Goal: Task Accomplishment & Management: Manage account settings

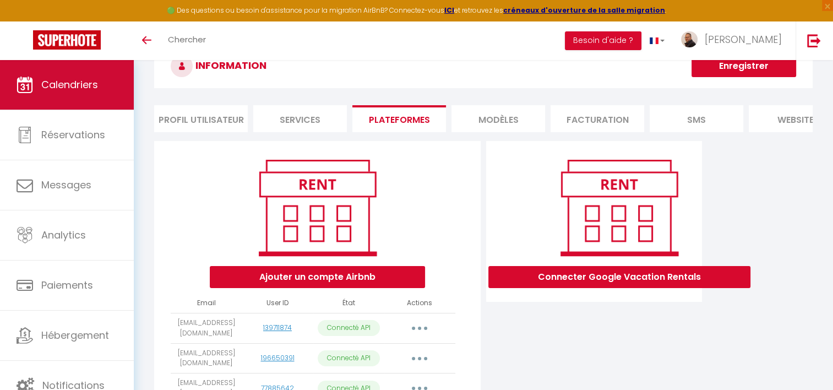
click at [72, 92] on link "Calendriers" at bounding box center [67, 85] width 134 height 50
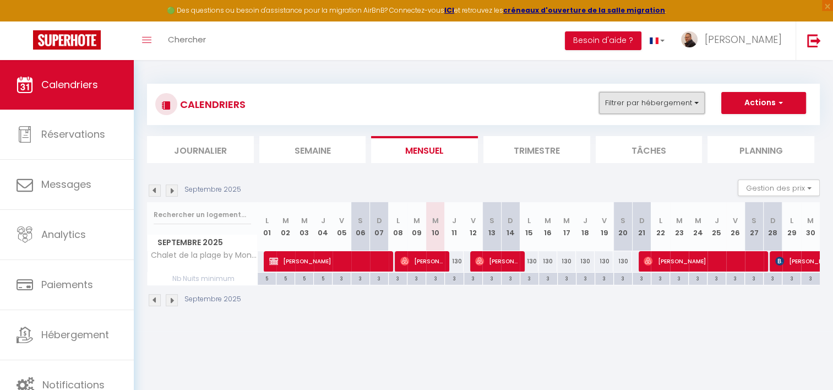
click at [626, 103] on button "Filtrer par hébergement" at bounding box center [652, 103] width 106 height 22
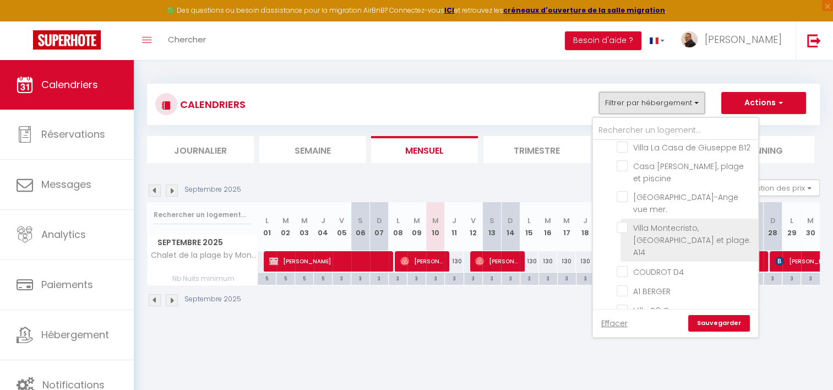
scroll to position [936, 0]
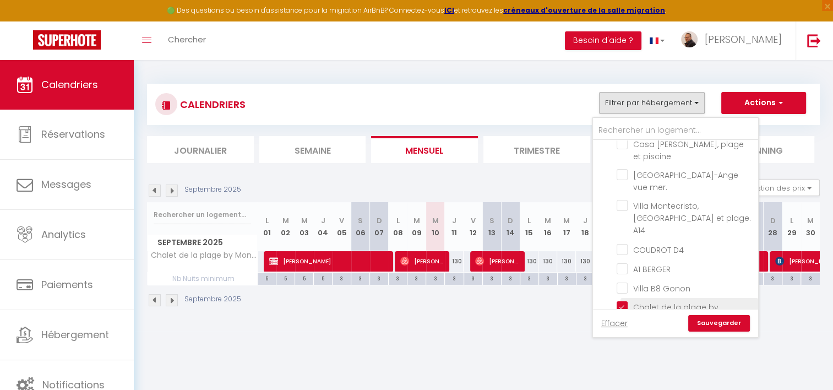
click at [623, 301] on input "Chalet de la plage by Monarca Holidays" at bounding box center [685, 306] width 138 height 11
checkbox input "false"
click at [711, 320] on link "Sauvegarder" at bounding box center [719, 323] width 62 height 17
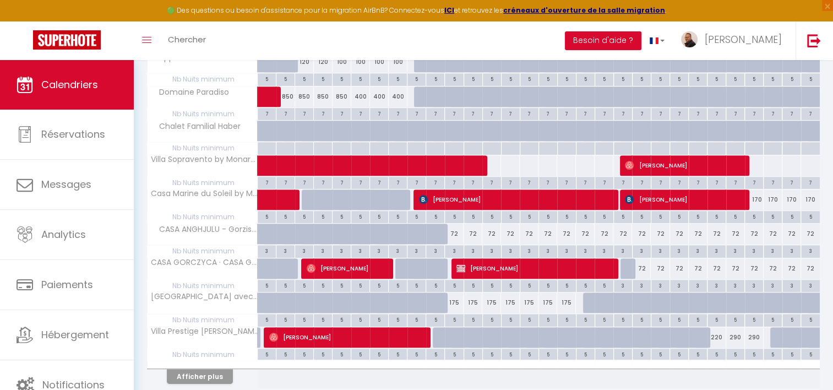
scroll to position [605, 0]
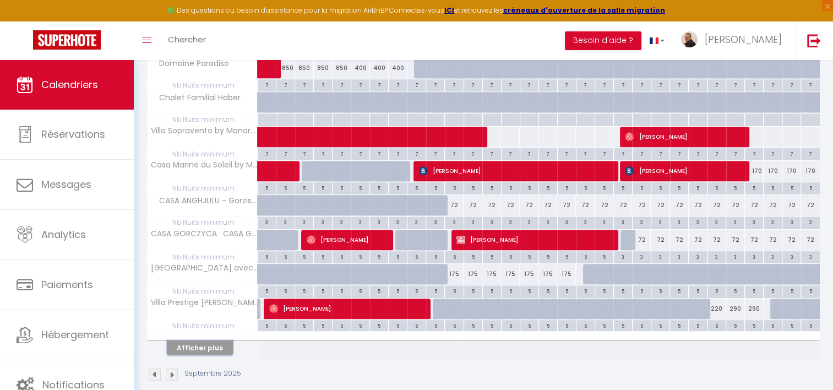
click at [206, 348] on button "Afficher plus" at bounding box center [200, 347] width 66 height 15
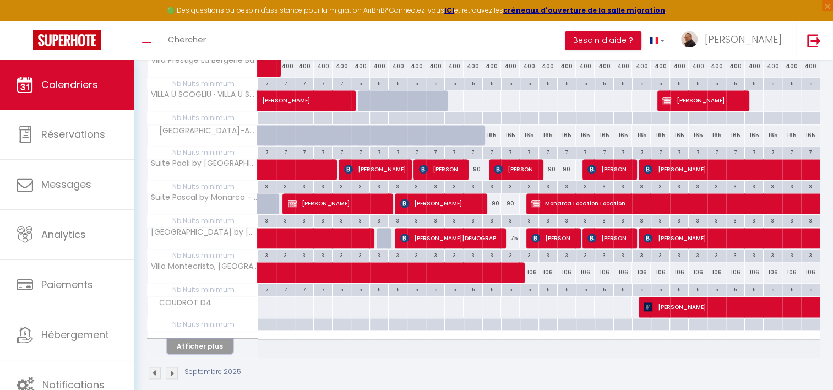
scroll to position [1297, 0]
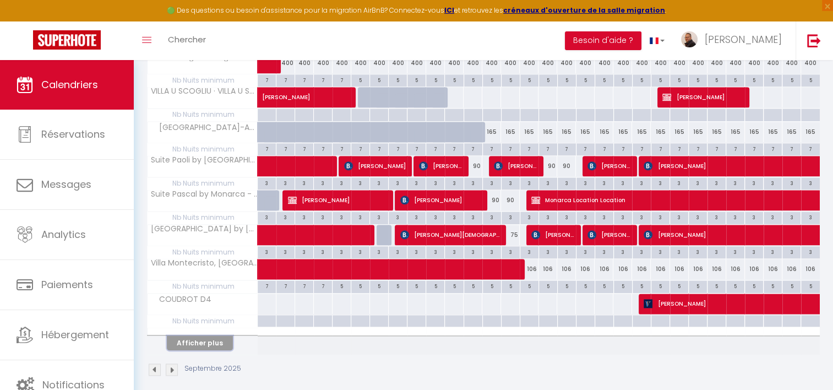
click at [208, 335] on button "Afficher plus" at bounding box center [200, 342] width 66 height 15
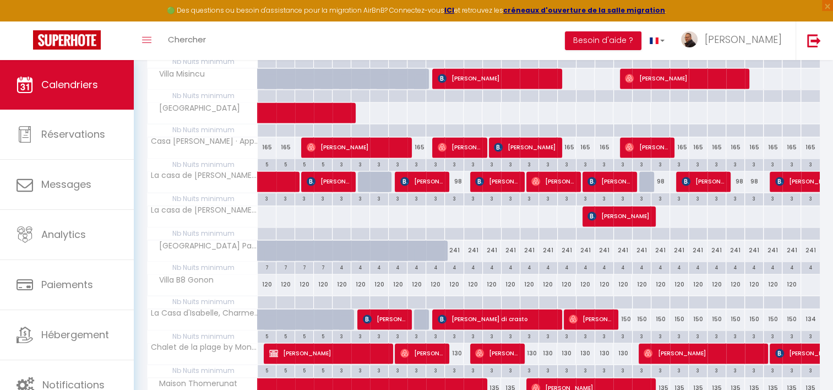
scroll to position [1628, 0]
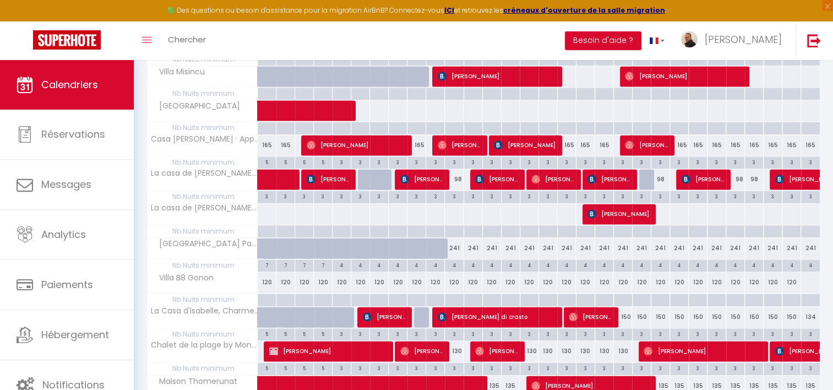
drag, startPoint x: 271, startPoint y: 205, endPoint x: 280, endPoint y: 203, distance: 8.4
click at [271, 205] on div at bounding box center [266, 214] width 19 height 20
type input "105"
type input "Lun 01 Septembre 2025"
type input "Mar 02 Septembre 2025"
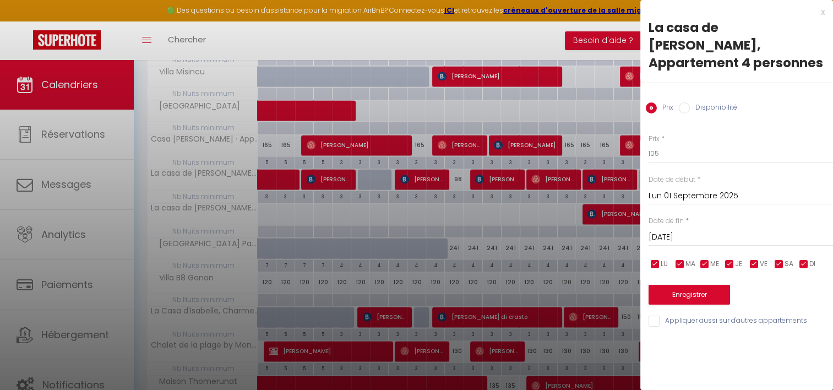
click at [682, 102] on input "Disponibilité" at bounding box center [684, 107] width 11 height 11
radio input "true"
radio input "false"
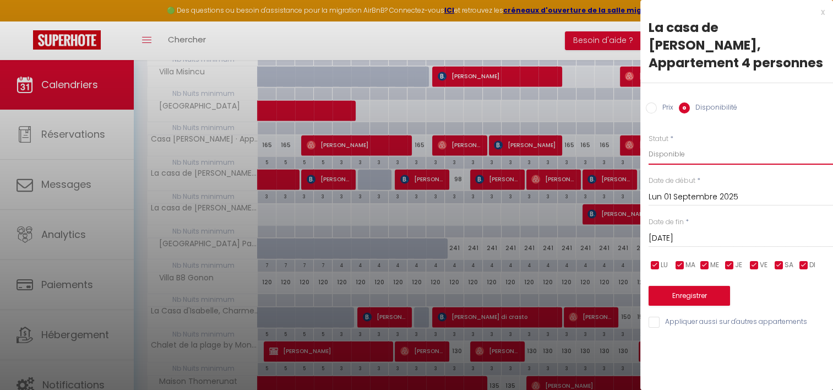
click at [660, 144] on select "Disponible Indisponible" at bounding box center [740, 154] width 184 height 21
select select "0"
click at [648, 144] on select "Disponible Indisponible" at bounding box center [740, 154] width 184 height 21
click at [680, 231] on input "Mar 02 Septembre 2025" at bounding box center [740, 238] width 184 height 14
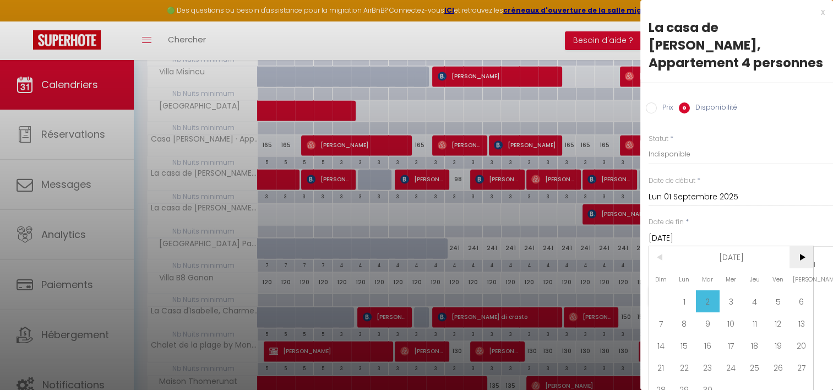
click at [799, 255] on span ">" at bounding box center [801, 257] width 24 height 22
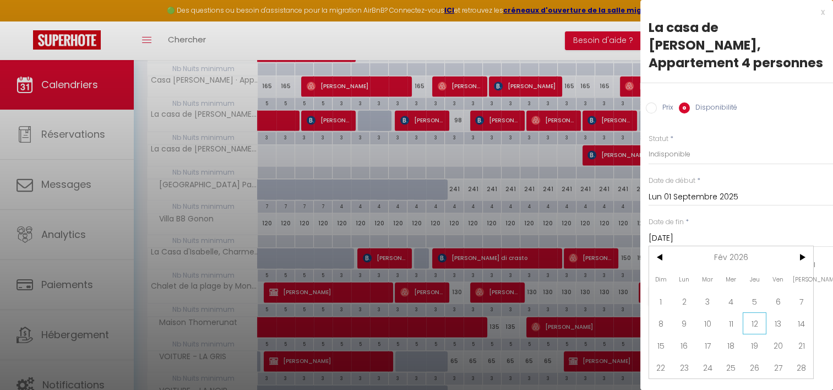
scroll to position [1738, 0]
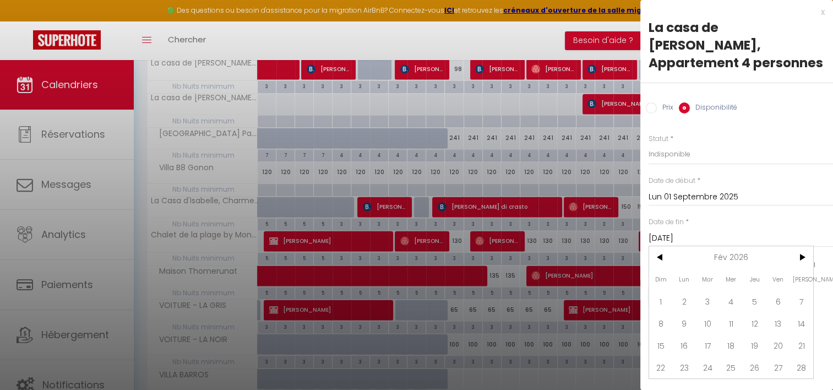
drag, startPoint x: 798, startPoint y: 346, endPoint x: 747, endPoint y: 273, distance: 88.6
click at [799, 356] on span "28" at bounding box center [801, 367] width 24 height 22
type input "Sam 28 Février 2026"
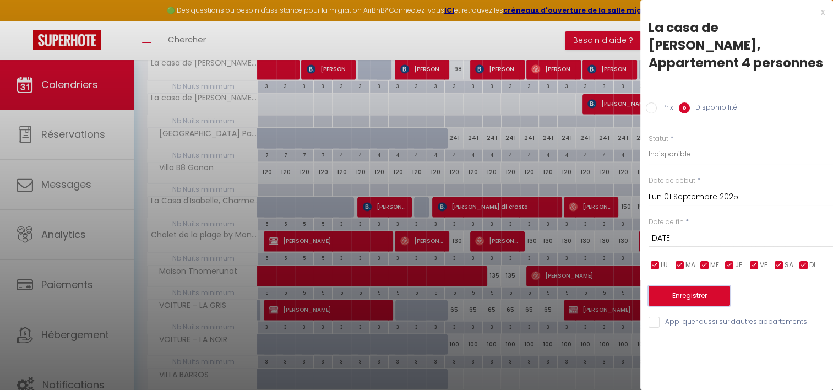
click at [695, 286] on button "Enregistrer" at bounding box center [688, 296] width 81 height 20
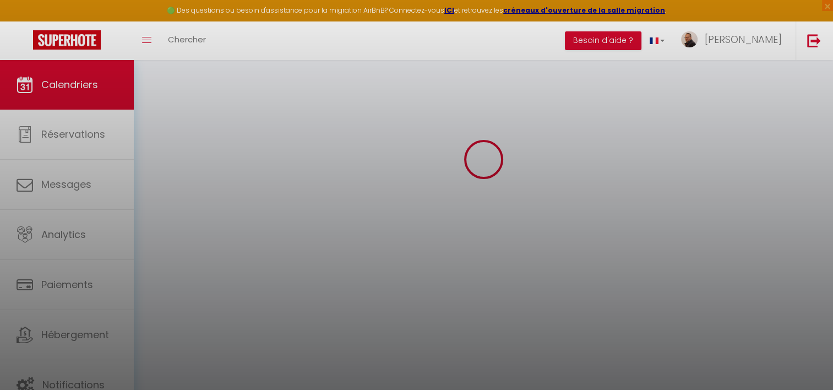
select select "0"
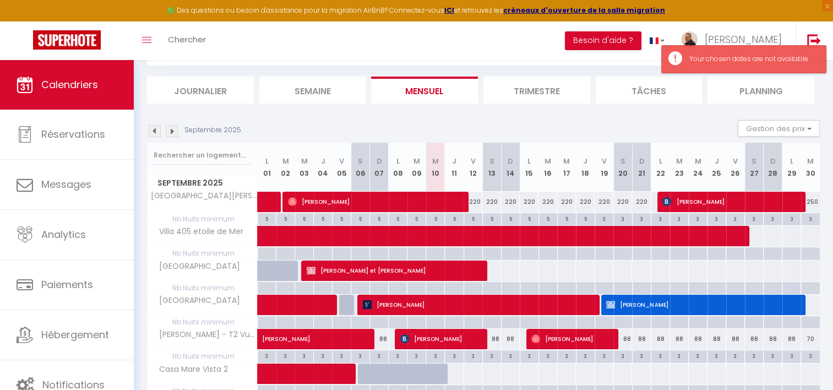
scroll to position [615, 0]
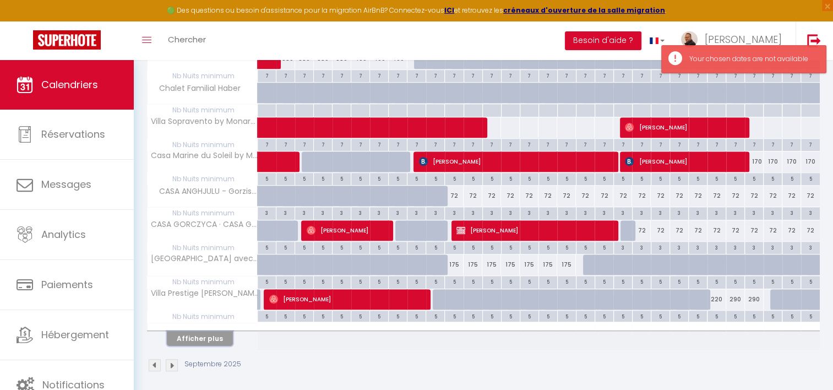
click at [220, 331] on button "Afficher plus" at bounding box center [200, 338] width 66 height 15
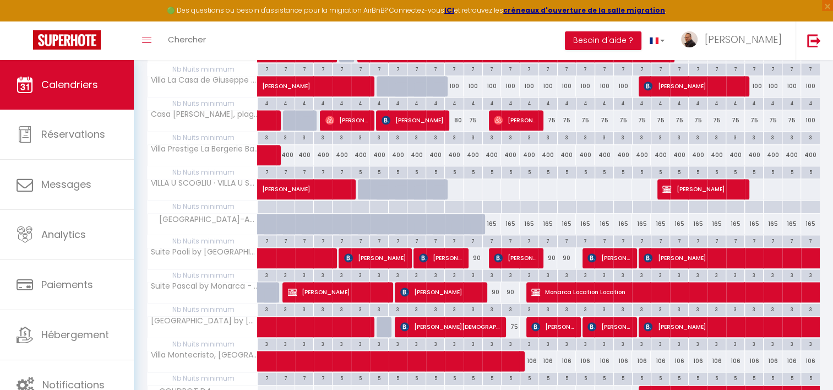
scroll to position [1297, 0]
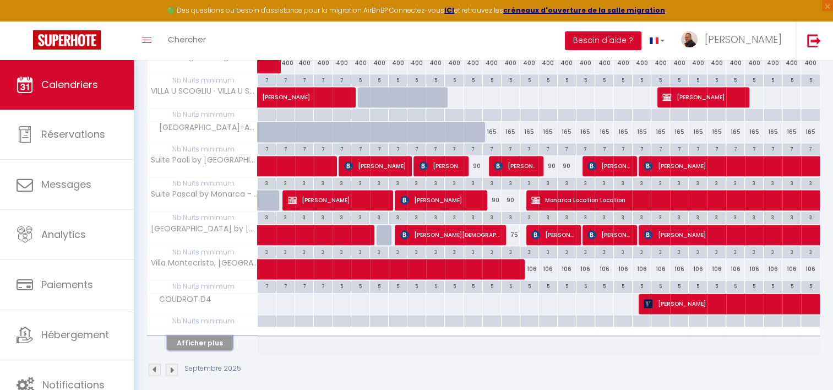
click at [202, 335] on button "Afficher plus" at bounding box center [200, 342] width 66 height 15
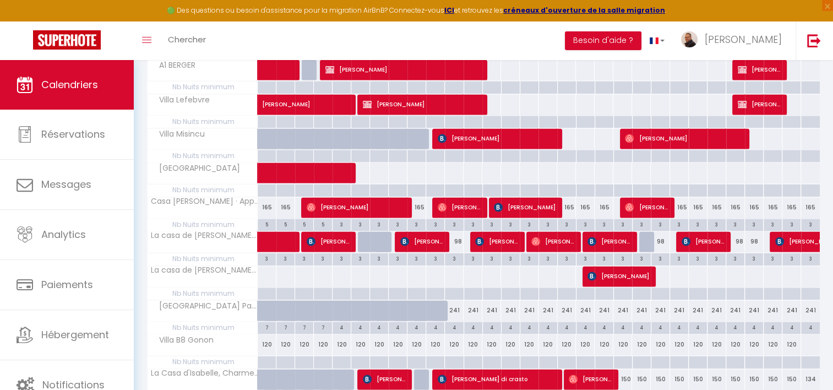
scroll to position [1563, 0]
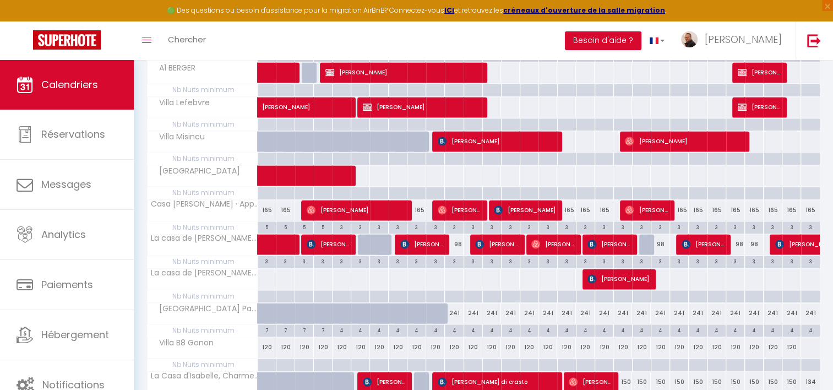
click at [469, 272] on div at bounding box center [472, 279] width 19 height 20
type input "Ven 12 Septembre 2025"
type input "Sam 13 Septembre 2025"
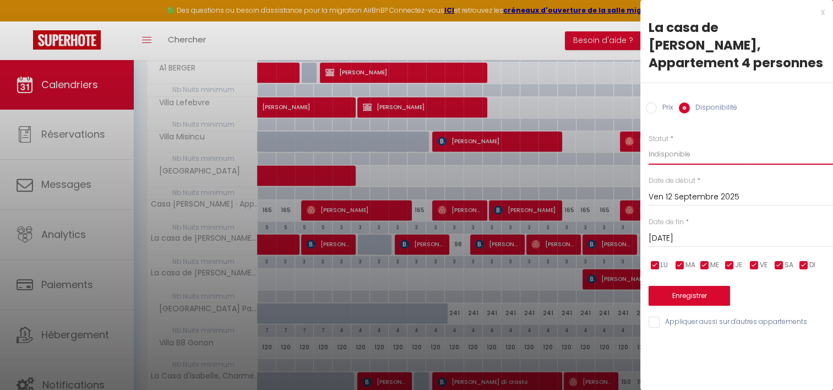
click at [664, 144] on select "Disponible Indisponible" at bounding box center [740, 154] width 184 height 21
select select "0"
click at [648, 144] on select "Disponible Indisponible" at bounding box center [740, 154] width 184 height 21
click at [689, 231] on input "Sam 13 Septembre 2025" at bounding box center [740, 238] width 184 height 14
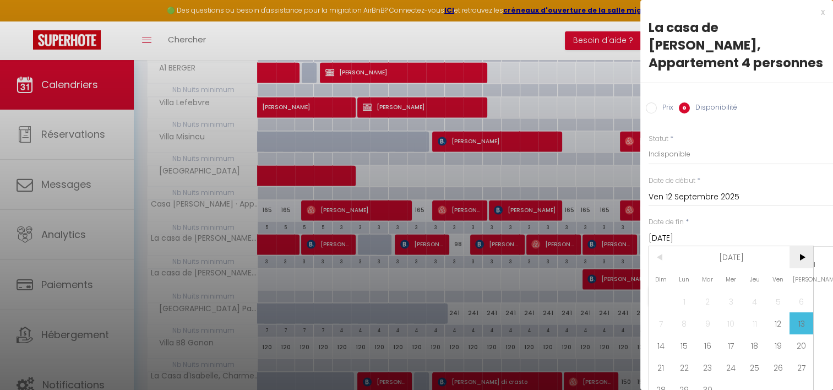
click at [807, 259] on span ">" at bounding box center [801, 257] width 24 height 22
click at [807, 258] on span ">" at bounding box center [801, 257] width 24 height 22
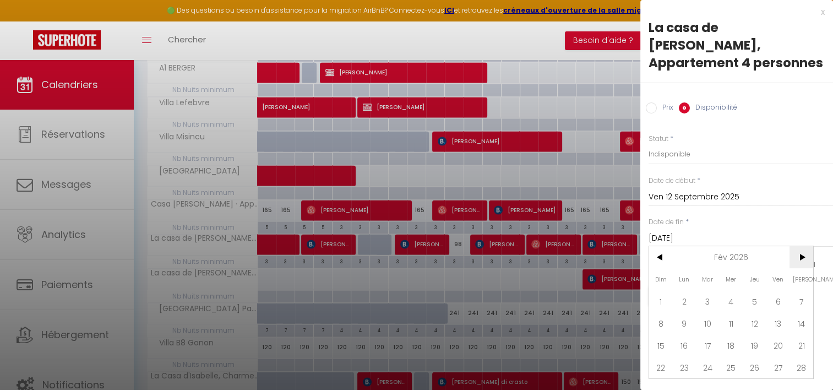
click at [802, 246] on span ">" at bounding box center [801, 257] width 24 height 22
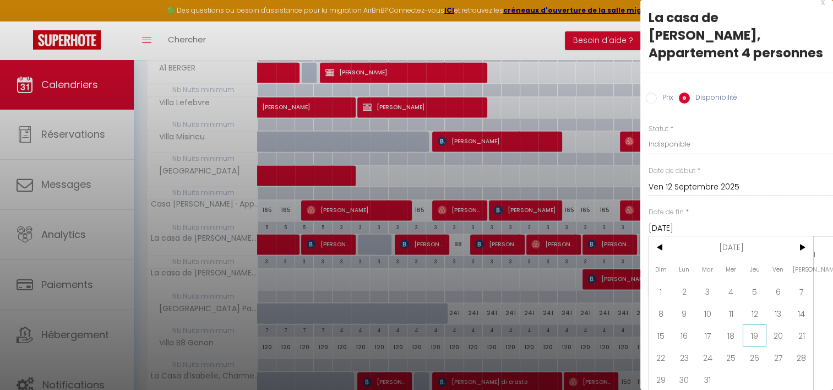
scroll to position [19, 0]
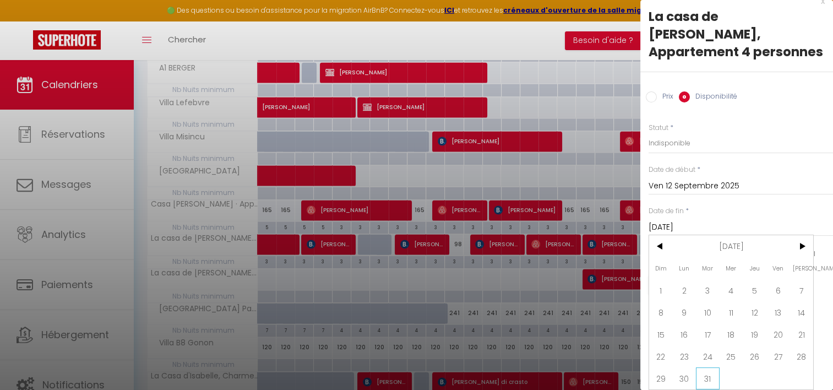
click at [713, 367] on span "31" at bounding box center [708, 378] width 24 height 22
type input "Mar 31 Mars 2026"
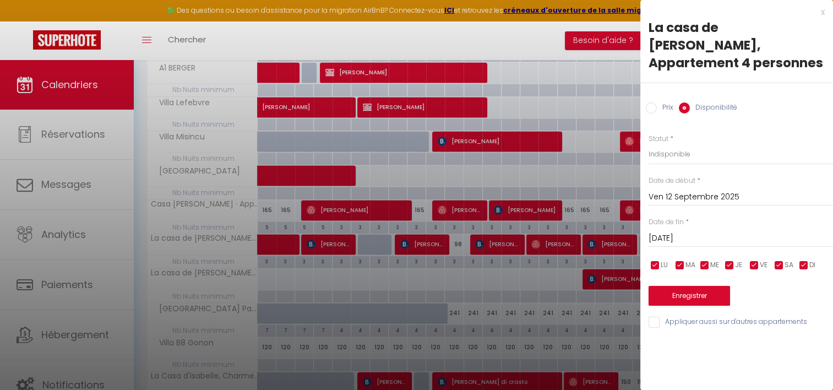
scroll to position [0, 0]
click at [696, 286] on button "Enregistrer" at bounding box center [688, 296] width 81 height 20
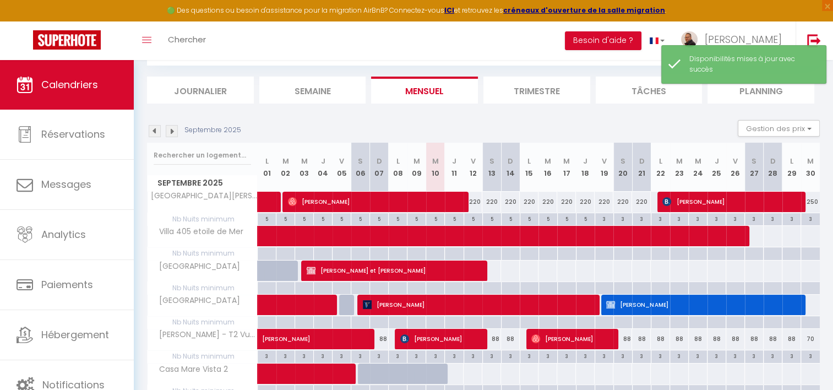
scroll to position [615, 0]
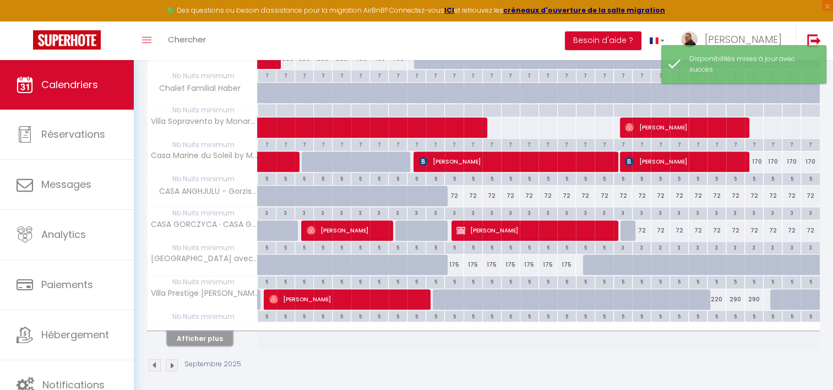
click at [212, 333] on button "Afficher plus" at bounding box center [200, 338] width 66 height 15
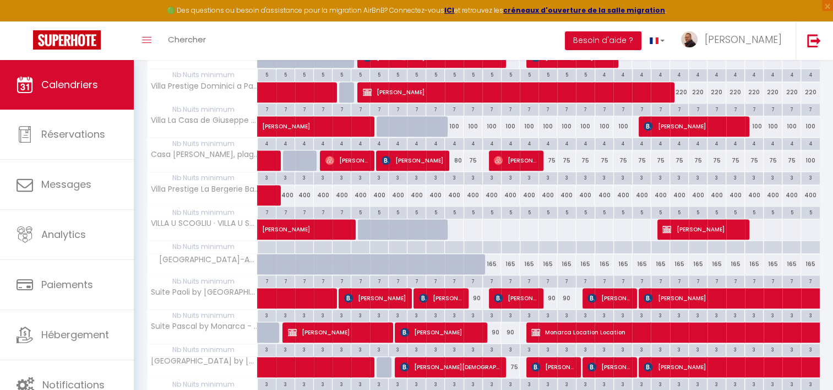
scroll to position [1297, 0]
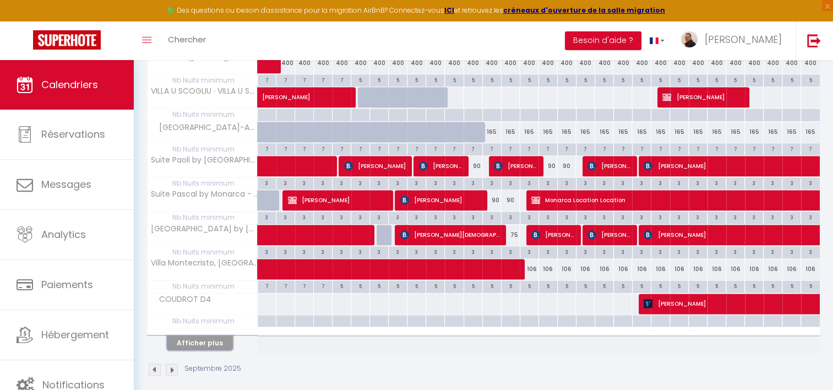
click at [206, 335] on button "Afficher plus" at bounding box center [200, 342] width 66 height 15
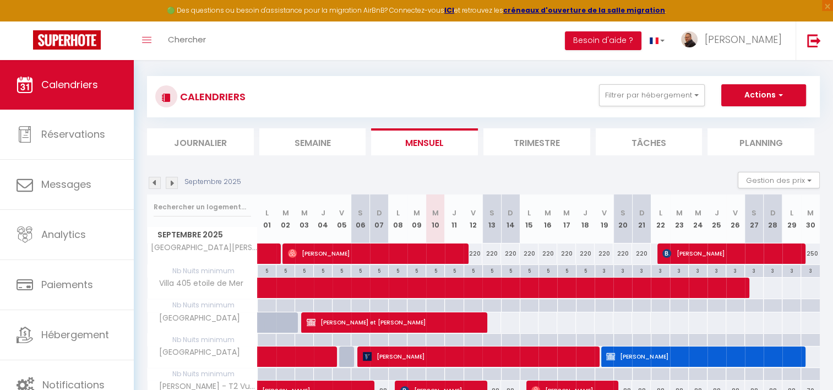
scroll to position [0, 0]
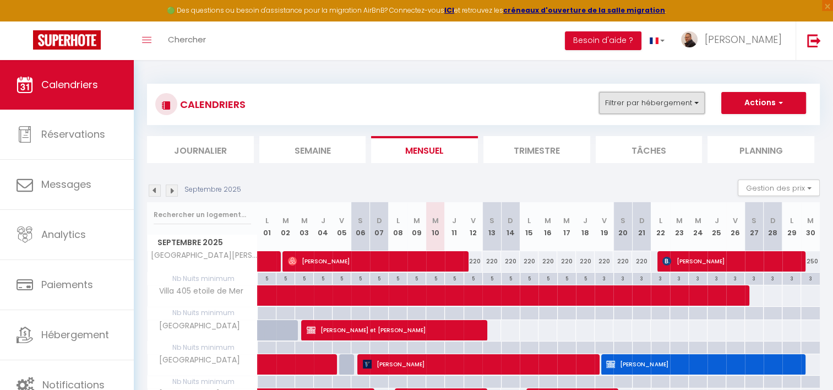
click at [673, 100] on button "Filtrer par hébergement" at bounding box center [652, 103] width 106 height 22
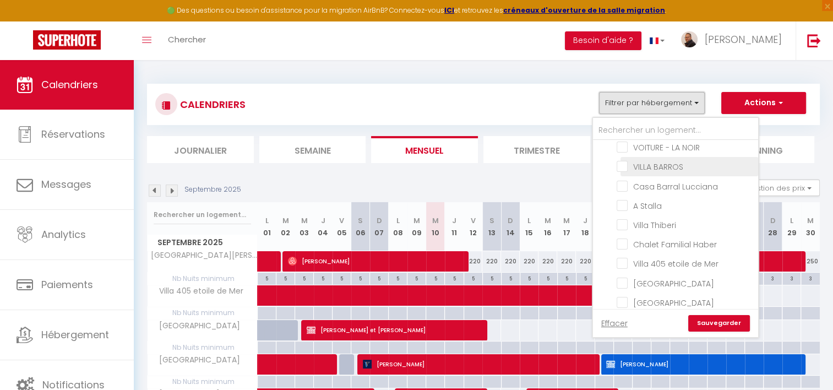
scroll to position [1321, 0]
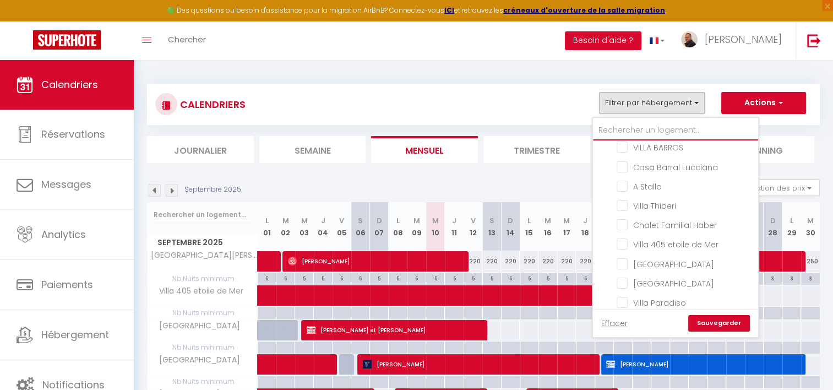
click at [642, 134] on input "text" at bounding box center [675, 131] width 165 height 20
type input "b"
checkbox input "false"
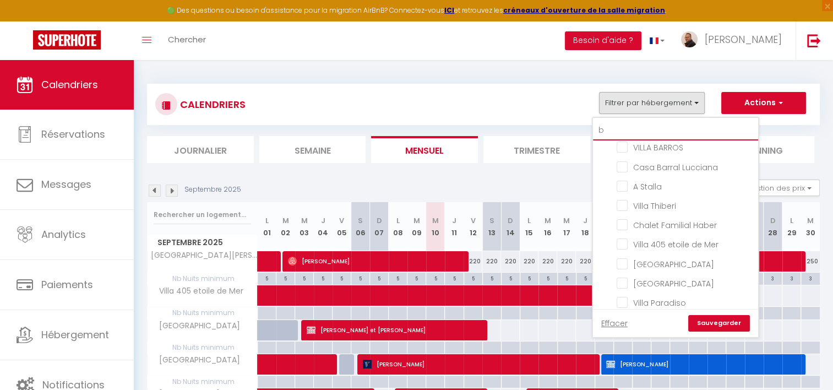
checkbox input "false"
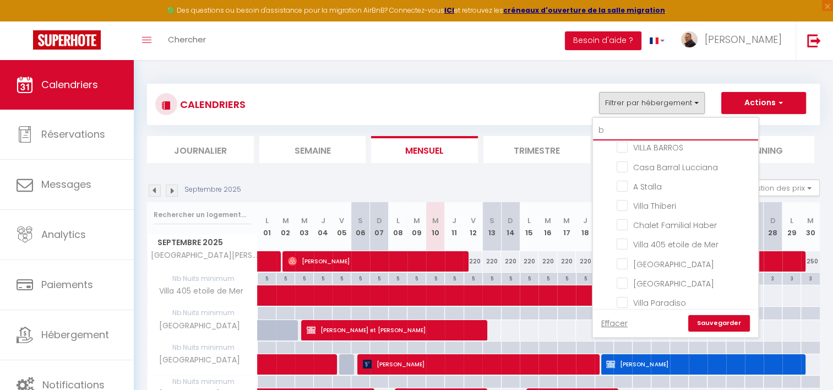
checkbox input "false"
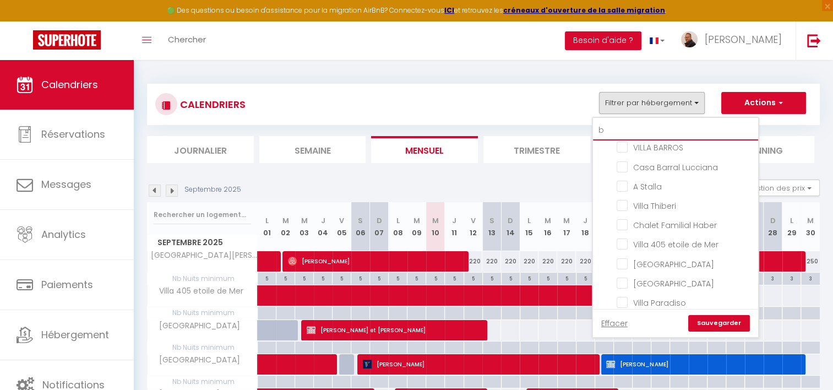
checkbox input "false"
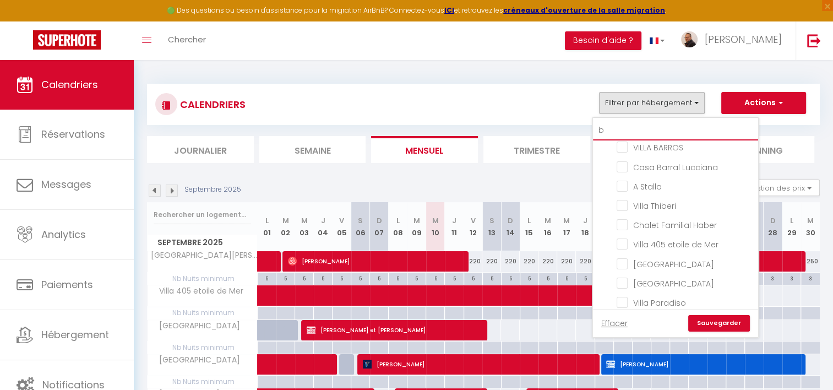
checkbox input "false"
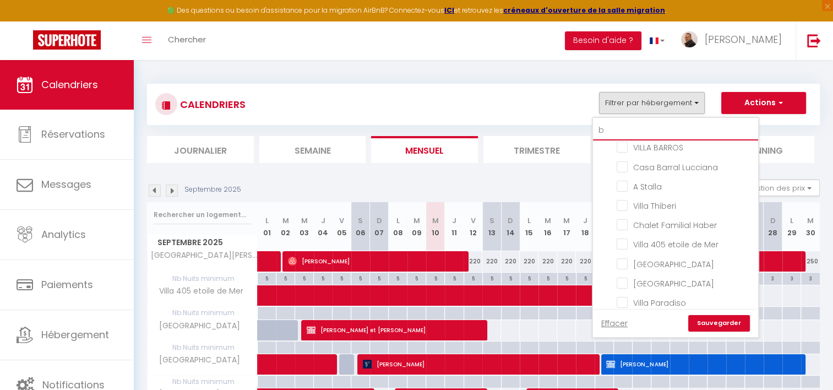
checkbox input "false"
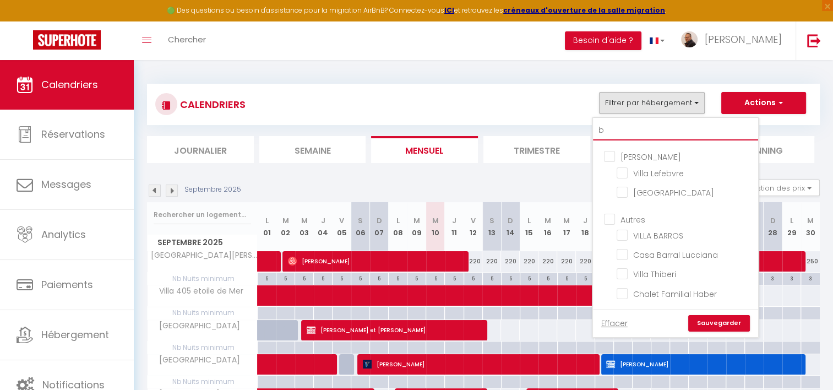
scroll to position [763, 0]
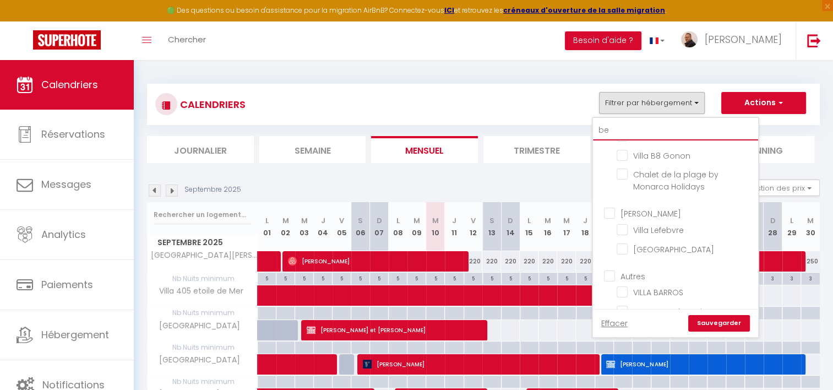
type input "bet"
checkbox input "false"
type input "bett"
checkbox input "false"
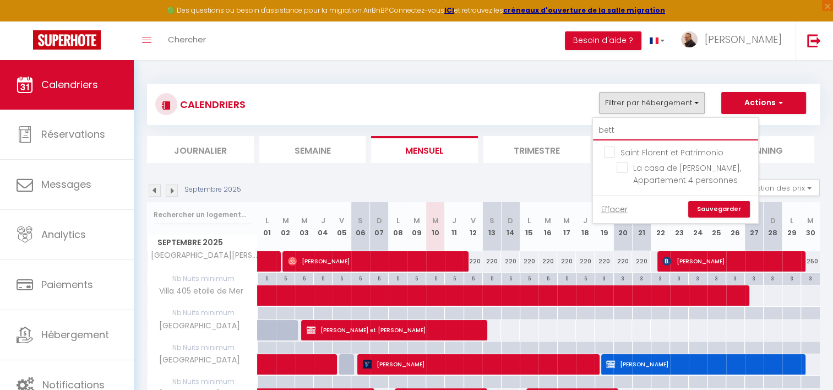
type input "betty"
checkbox input "false"
type input "betty"
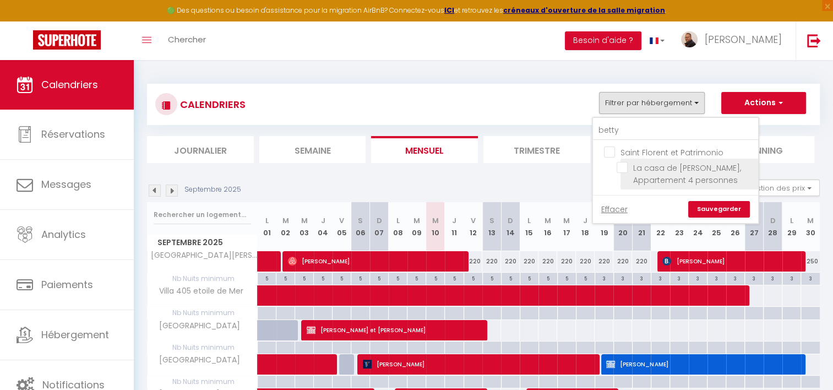
click at [623, 168] on input "La casa de [PERSON_NAME], Appartement 4 personnes" at bounding box center [685, 167] width 138 height 11
checkbox input "true"
click at [707, 208] on link "Sauvegarder" at bounding box center [719, 209] width 62 height 17
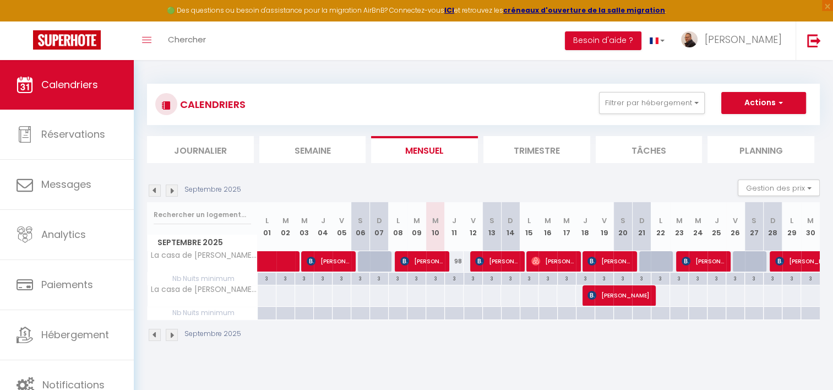
click at [531, 149] on li "Trimestre" at bounding box center [536, 149] width 107 height 27
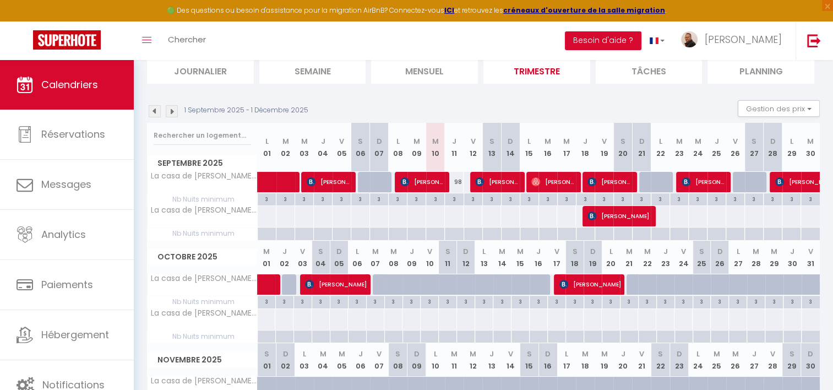
scroll to position [110, 0]
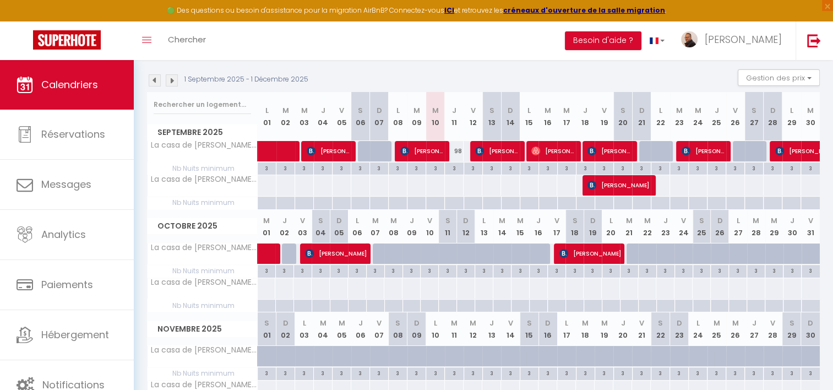
click at [379, 251] on div at bounding box center [382, 253] width 18 height 21
select select "1"
type input "Mar 07 Octobre 2025"
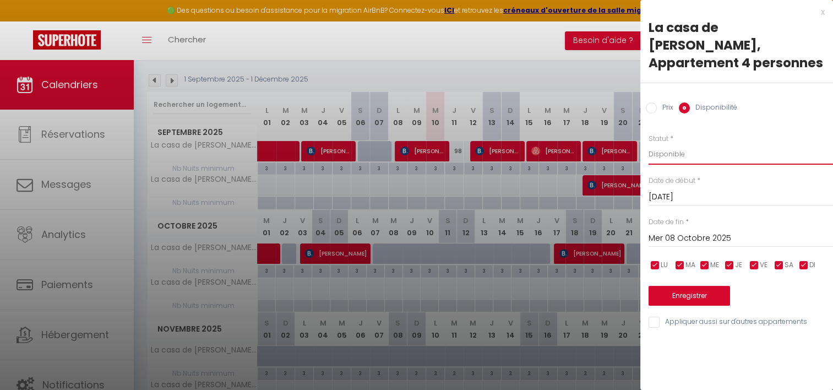
click at [669, 144] on select "Disponible Indisponible" at bounding box center [740, 154] width 184 height 21
click at [648, 144] on select "Disponible Indisponible" at bounding box center [740, 154] width 184 height 21
click at [690, 231] on input "Mer 08 Octobre 2025" at bounding box center [740, 238] width 184 height 14
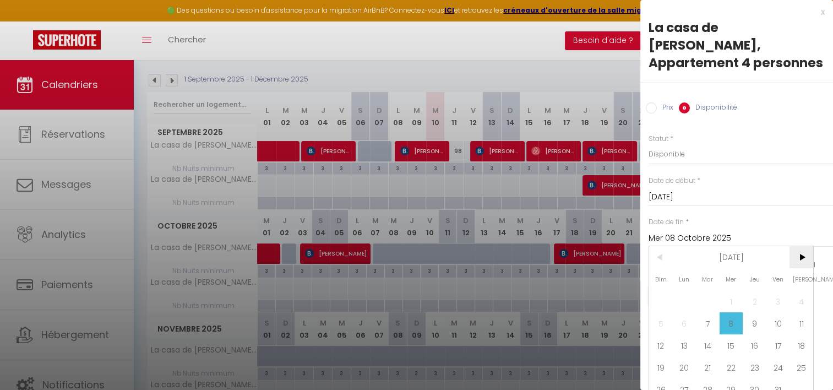
click at [801, 257] on span ">" at bounding box center [801, 257] width 24 height 22
click at [800, 257] on span ">" at bounding box center [801, 257] width 24 height 22
click at [800, 268] on span "Sam" at bounding box center [801, 279] width 24 height 22
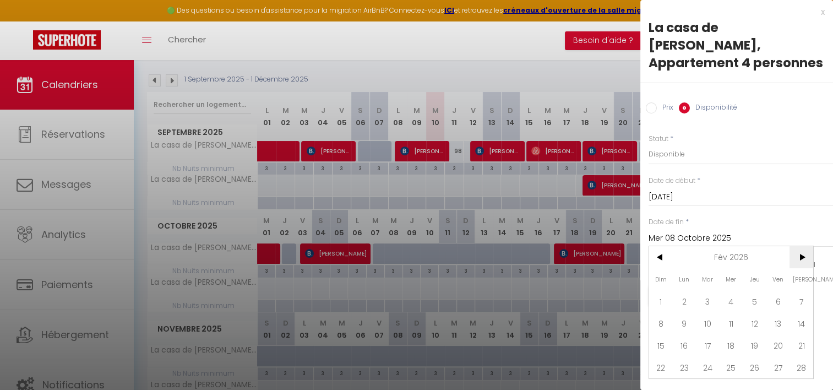
click at [798, 246] on span ">" at bounding box center [801, 257] width 24 height 22
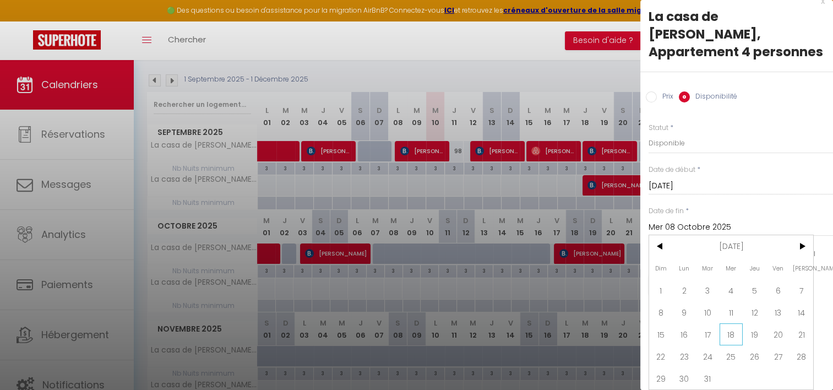
scroll to position [19, 0]
click at [713, 373] on span "31" at bounding box center [708, 378] width 24 height 22
type input "Mar 31 Mars 2026"
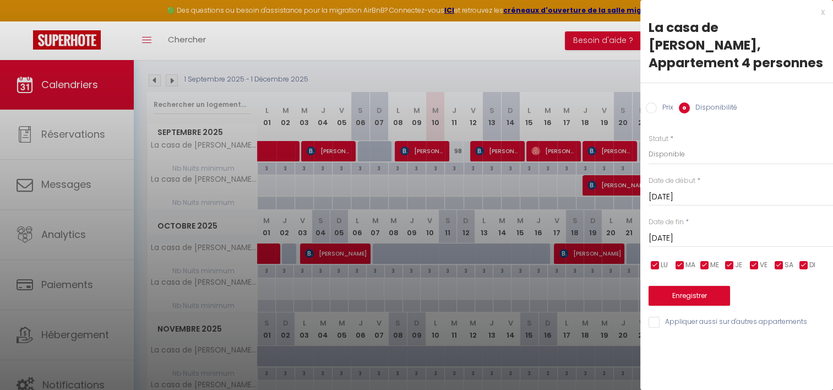
scroll to position [0, 0]
click at [701, 286] on button "Enregistrer" at bounding box center [688, 296] width 81 height 20
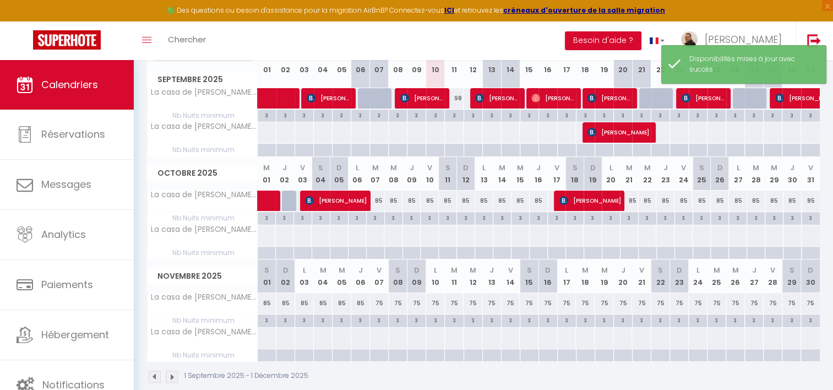
scroll to position [178, 0]
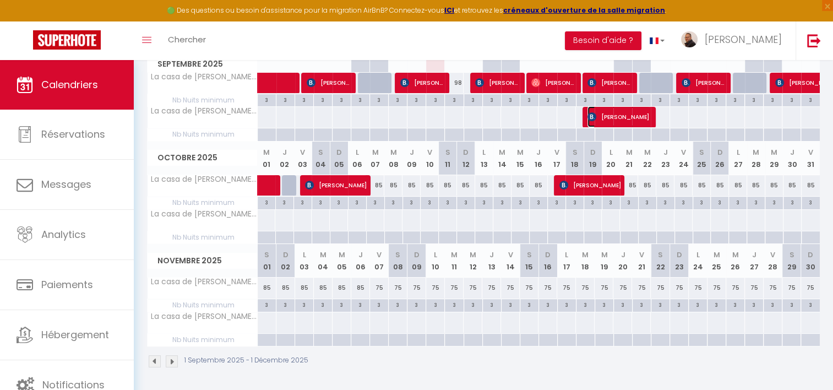
click at [624, 114] on span "Frederic MOITEL" at bounding box center [618, 116] width 62 height 21
select select "OK"
select select "0"
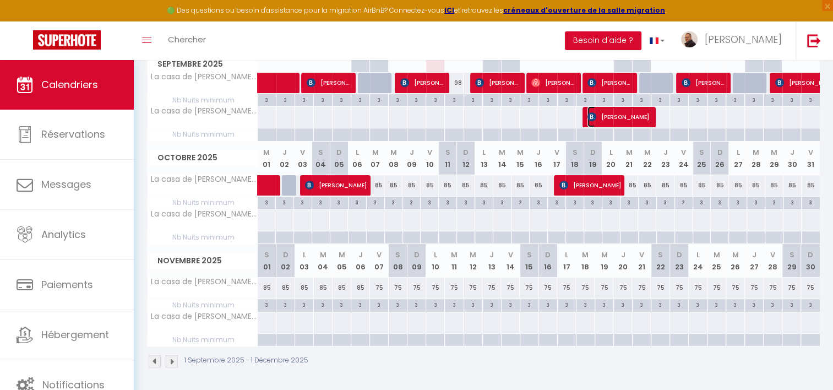
select select "1"
select select
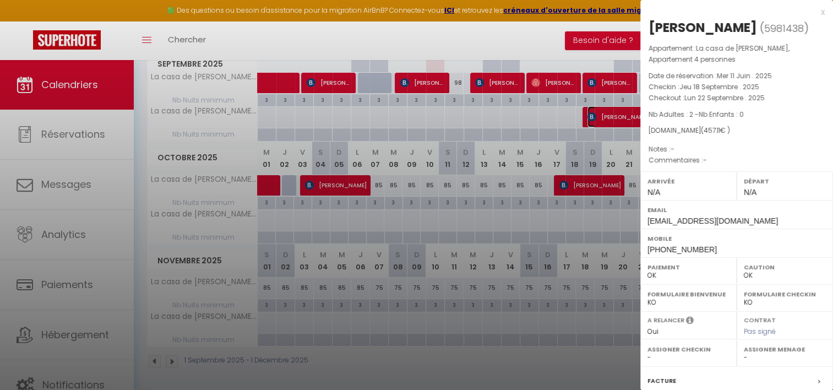
select select "10826"
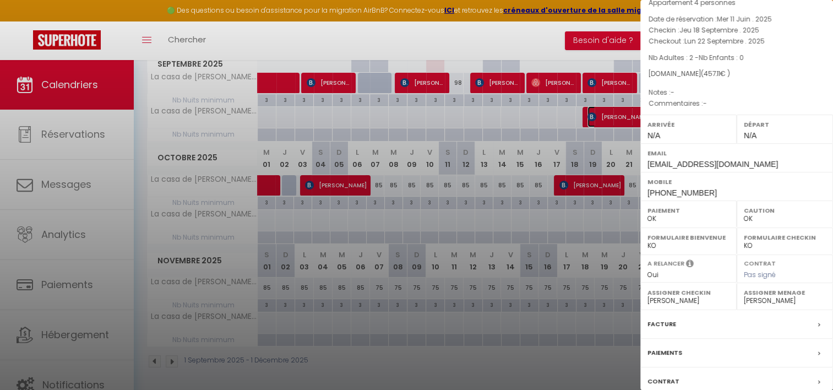
scroll to position [132, 0]
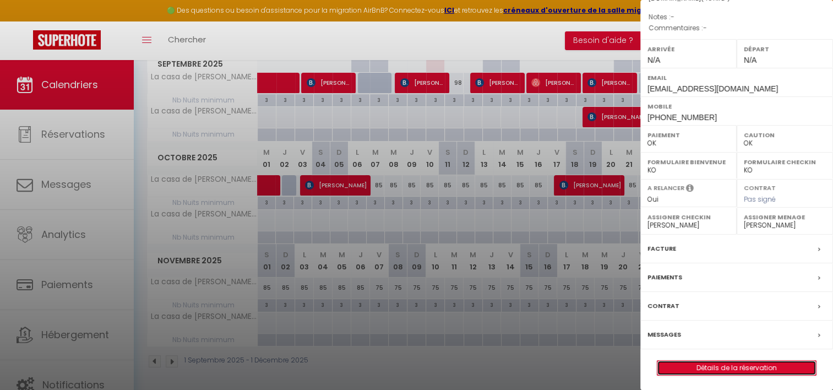
click at [719, 364] on link "Détails de la réservation" at bounding box center [736, 368] width 159 height 14
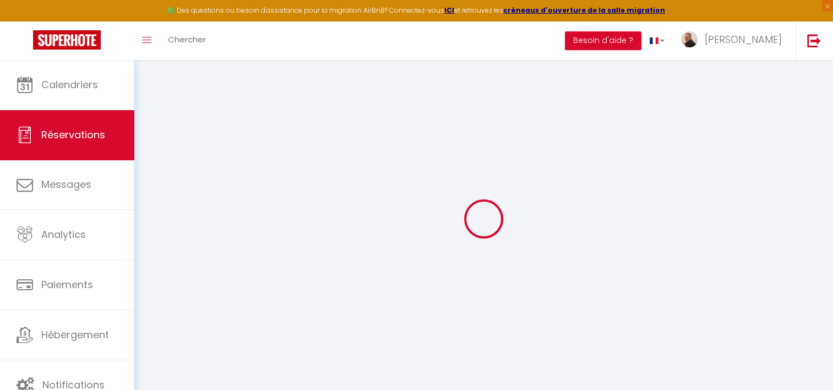
type input "Frederic"
type input "MOITEL"
type input "fmoite.279181@guest.booking.com"
type input "+33661820825"
select select "FR"
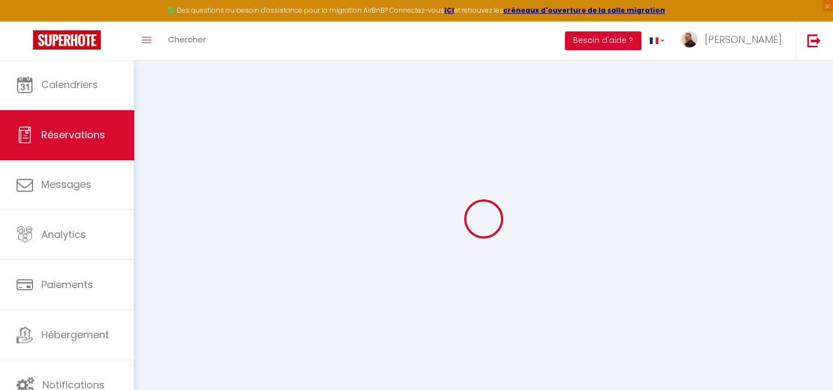
type input "75.28"
type input "6.4"
select select "58155"
select select "1"
select select
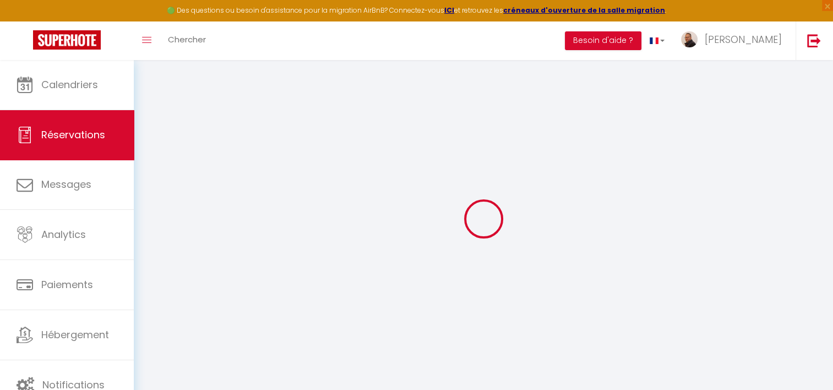
select select
type input "2"
select select "12"
select select "15"
type input "442.8"
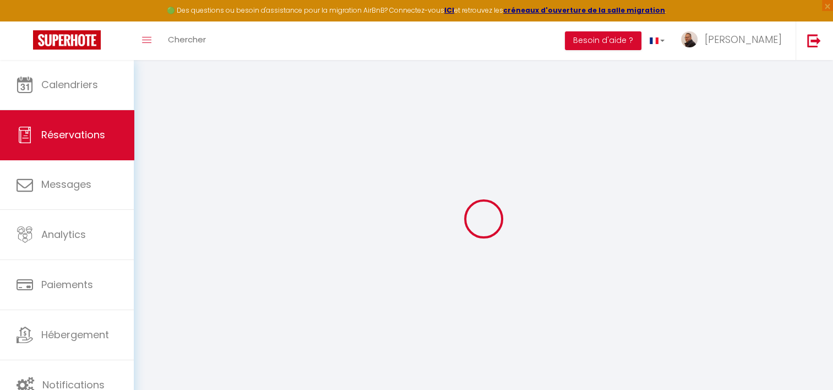
checkbox input "false"
type input "0"
select select "2"
type input "65"
type input "0"
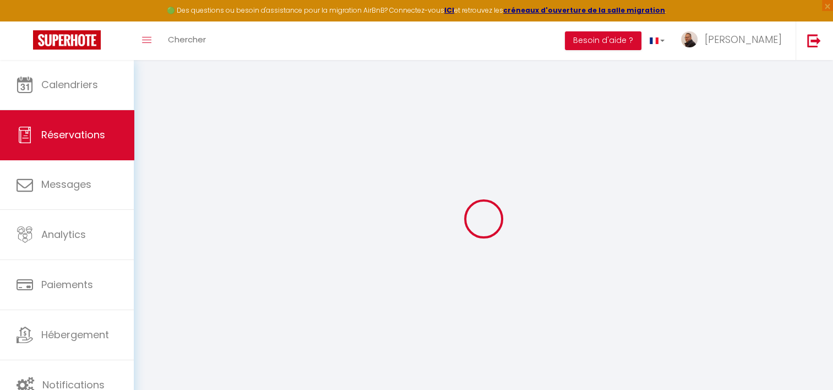
type input "0"
select select
checkbox input "false"
select select
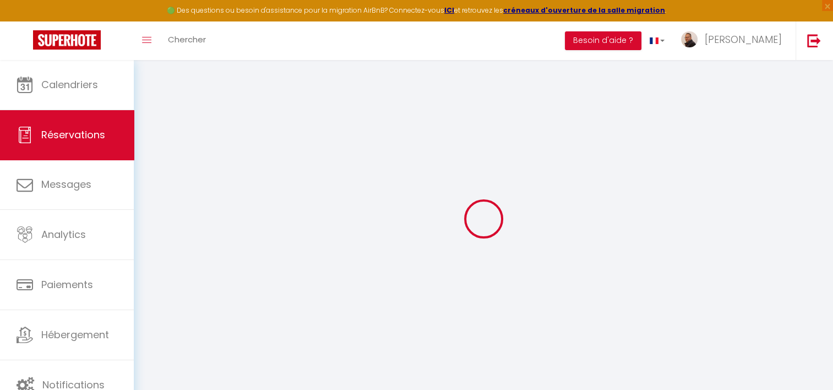
select select
checkbox input "false"
select select
checkbox input "false"
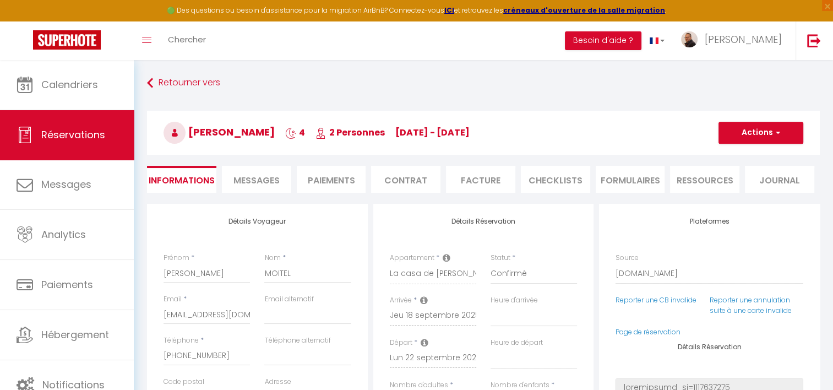
type input "14.31"
select select
checkbox input "false"
select select
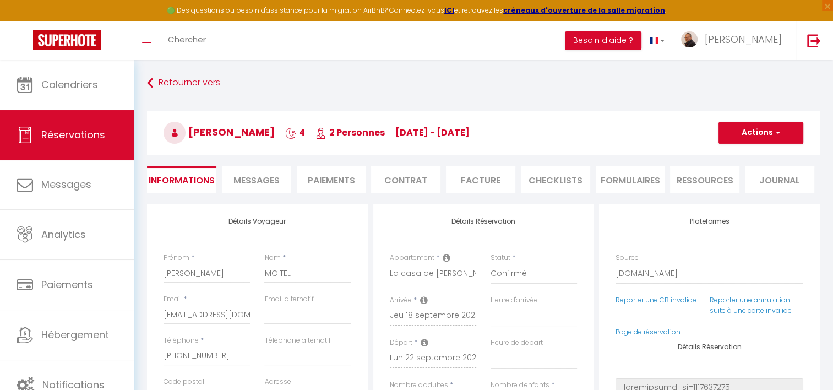
select select
click at [249, 180] on span "Messages" at bounding box center [256, 180] width 46 height 13
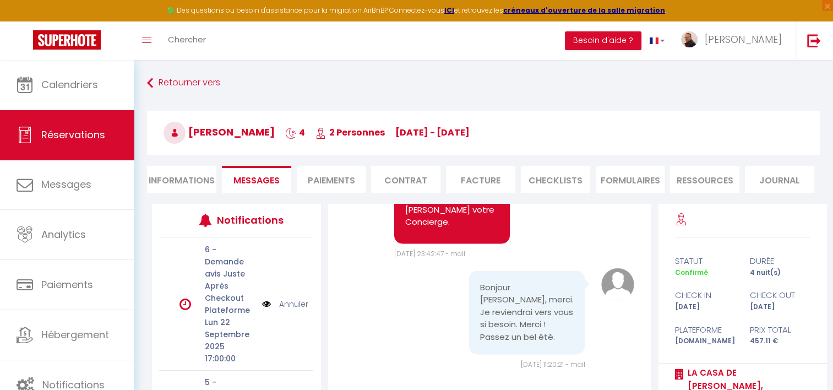
scroll to position [1986, 0]
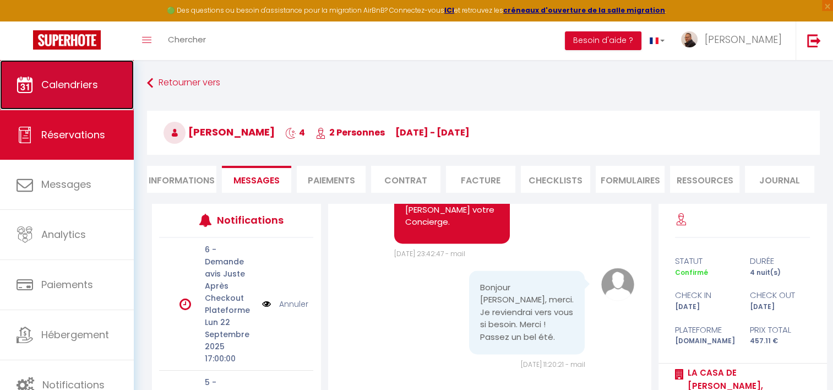
click at [73, 91] on link "Calendriers" at bounding box center [67, 85] width 134 height 50
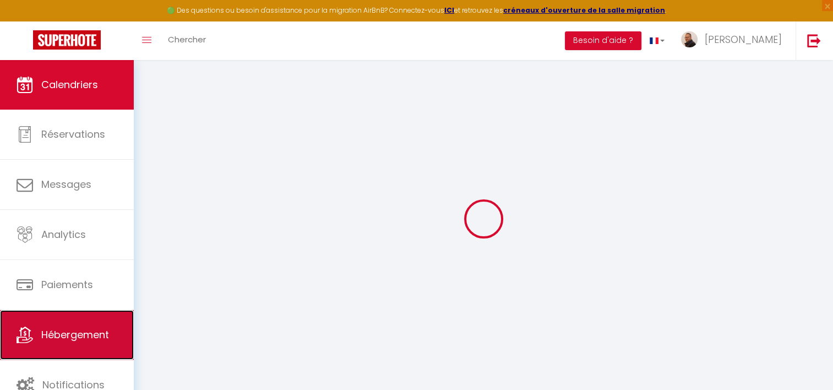
click at [68, 341] on link "Hébergement" at bounding box center [67, 335] width 134 height 50
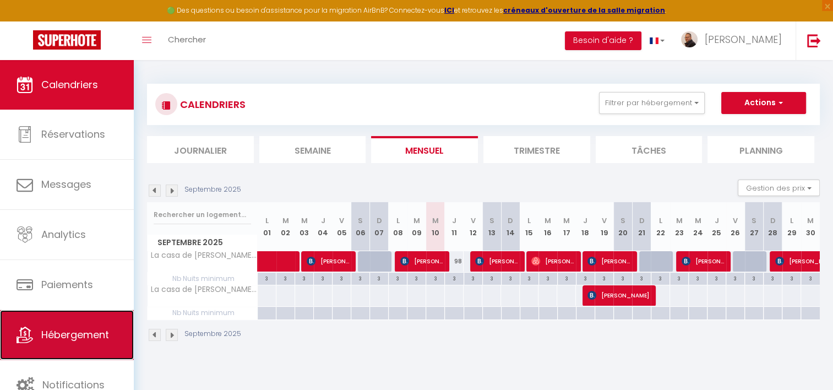
click at [58, 326] on link "Hébergement" at bounding box center [67, 335] width 134 height 50
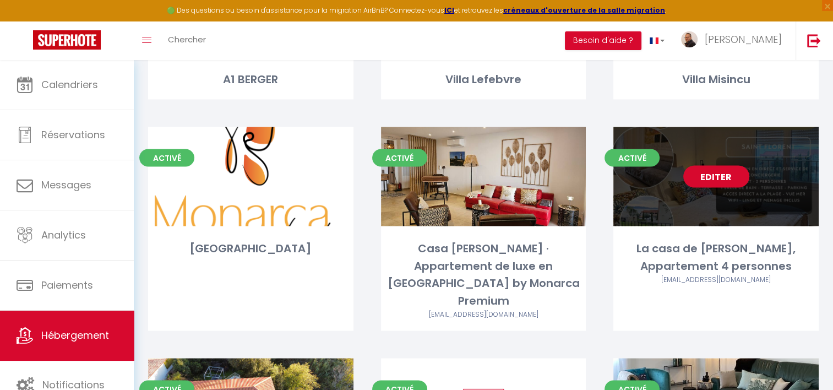
scroll to position [1926, 0]
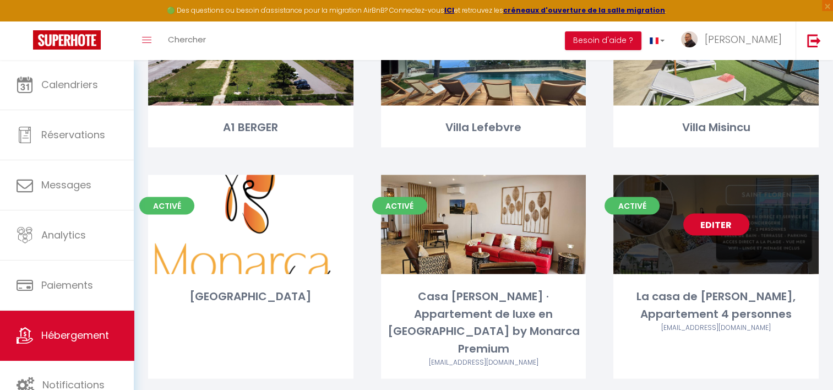
click at [720, 213] on link "Editer" at bounding box center [716, 224] width 66 height 22
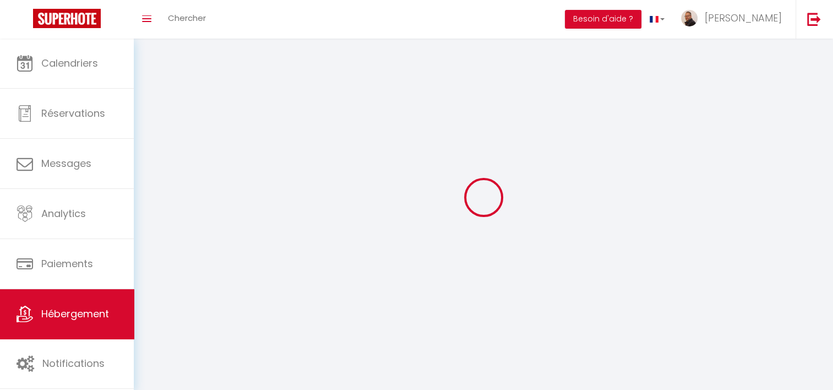
select select "1"
select select
select select "28"
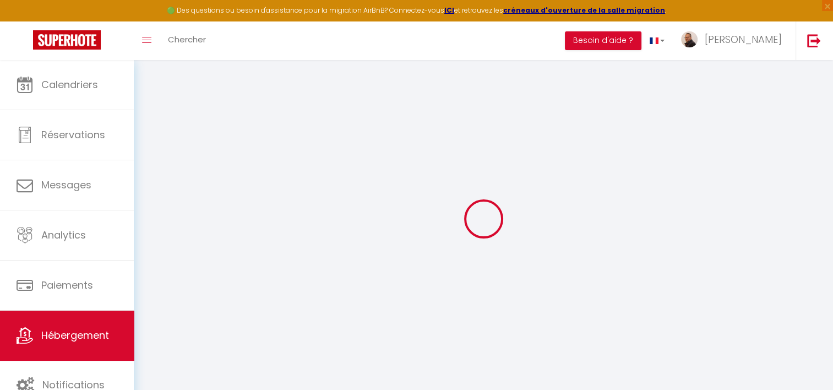
select select
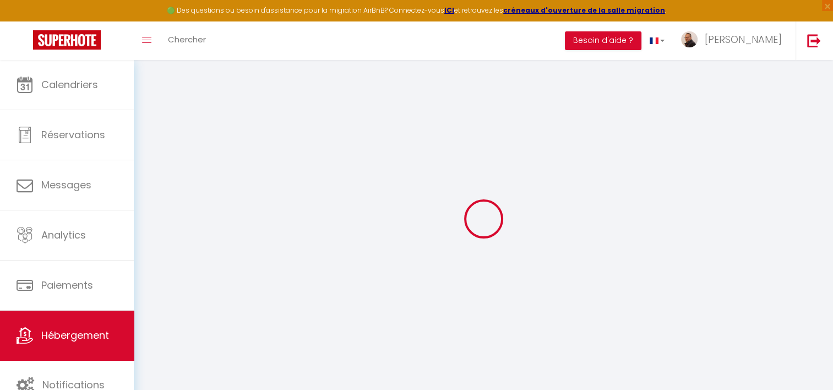
select select
checkbox input "false"
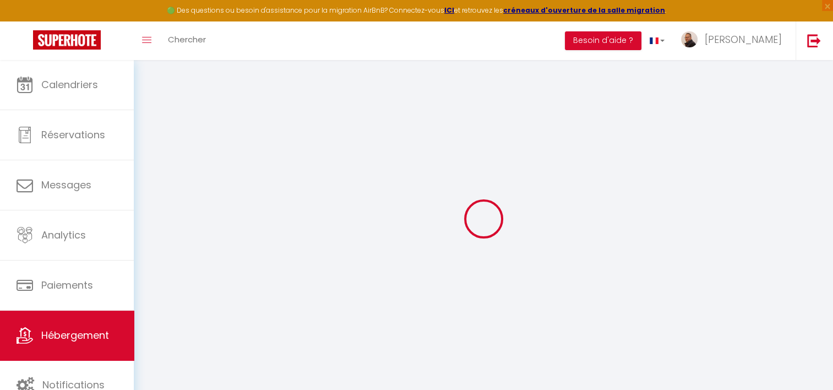
select select
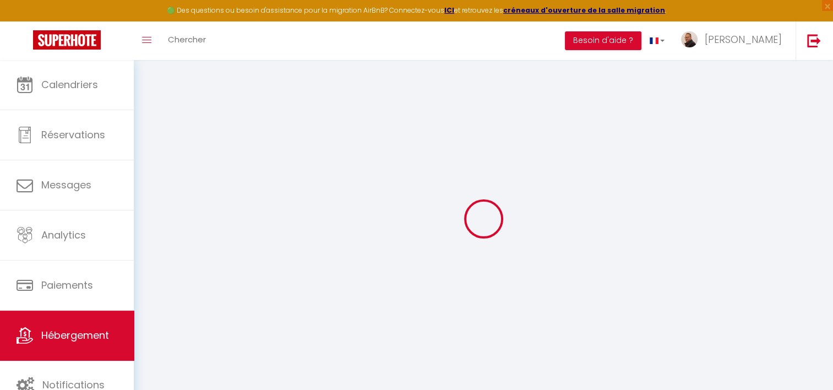
select select
checkbox input "false"
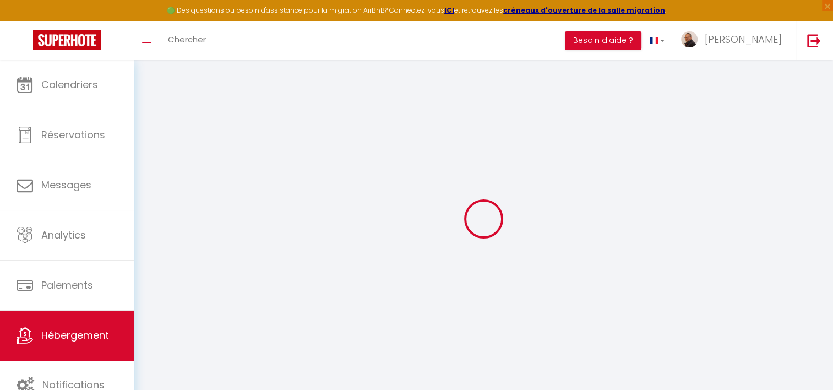
checkbox input "false"
select select
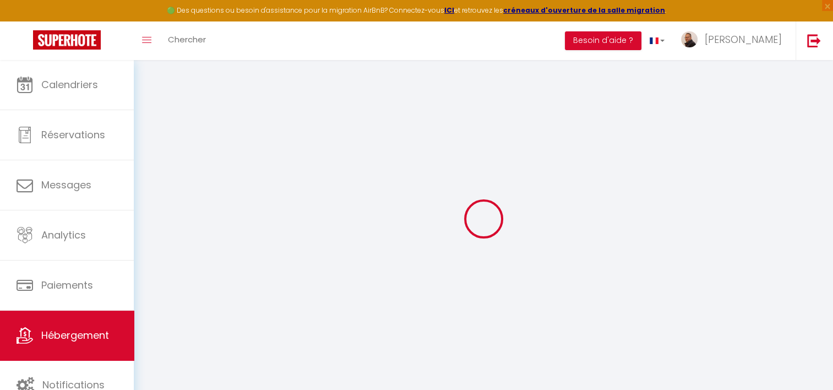
select select
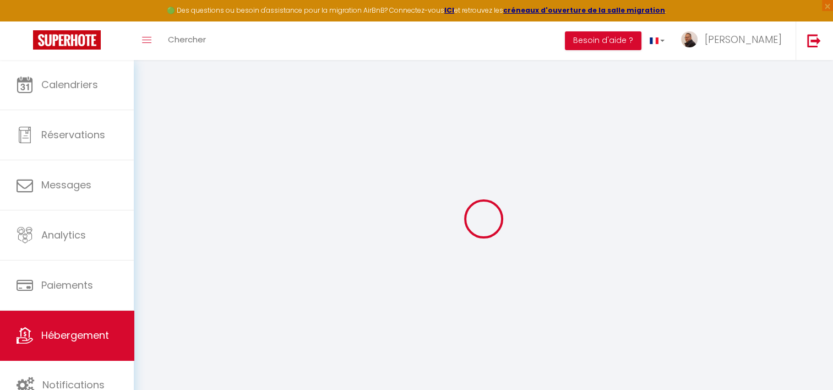
checkbox input "false"
select select
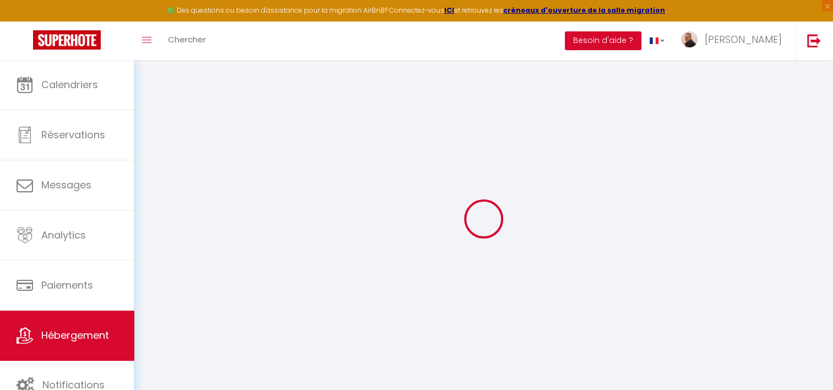
select select
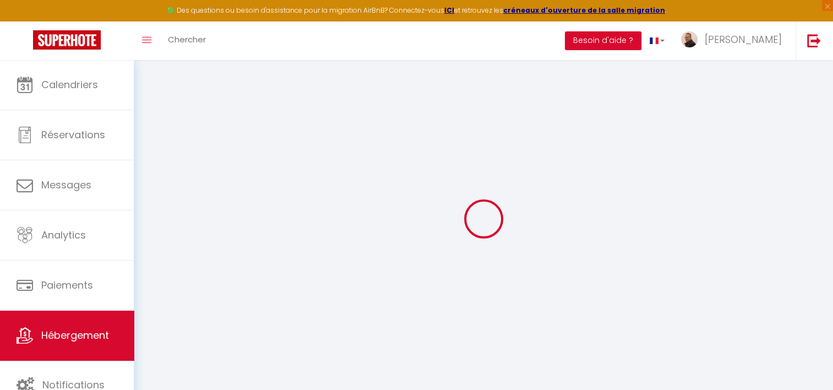
select select
checkbox input "false"
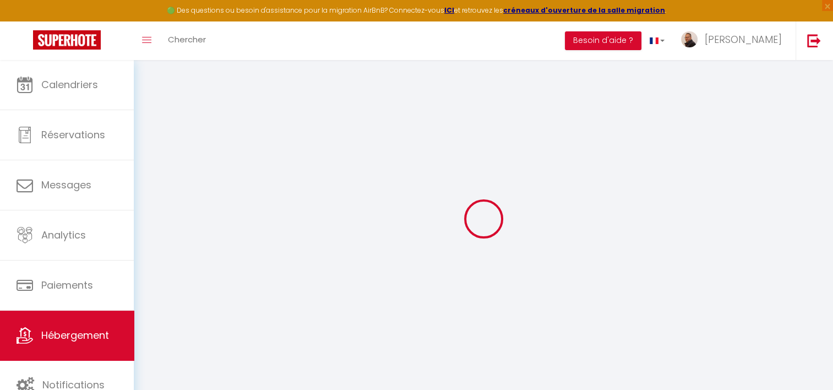
checkbox input "false"
select select
type input "La casa de [PERSON_NAME], Appartement 4 personnes"
type input "[PERSON_NAME]"
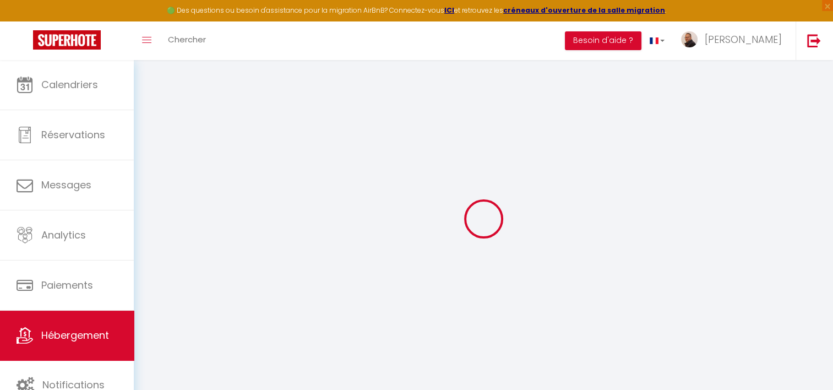
type input "Deguillaume"
type input "[STREET_ADDRESS]"
type input "20620"
type input "Biguglia"
select select "1"
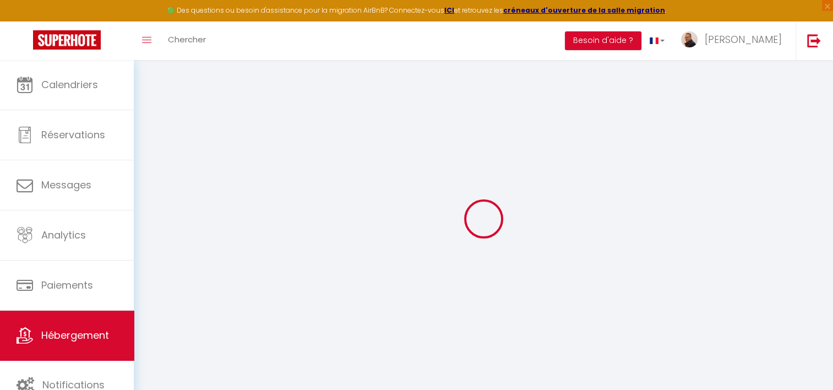
type input "85"
type input "65"
type input "1.99"
type input "250"
type input "10"
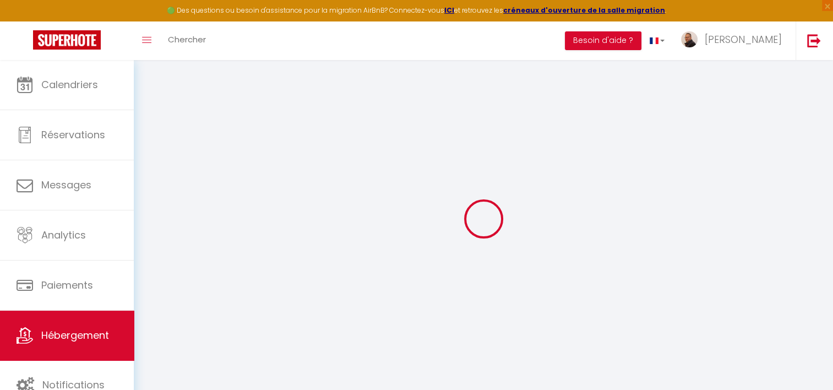
select select
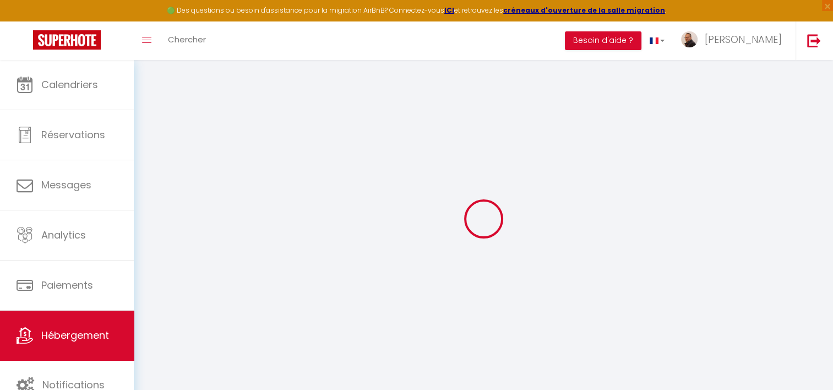
select select
type input "Résidence A Mortella"
type input "20217"
type input "Saint Florent"
type input "[EMAIL_ADDRESS][DOMAIN_NAME]"
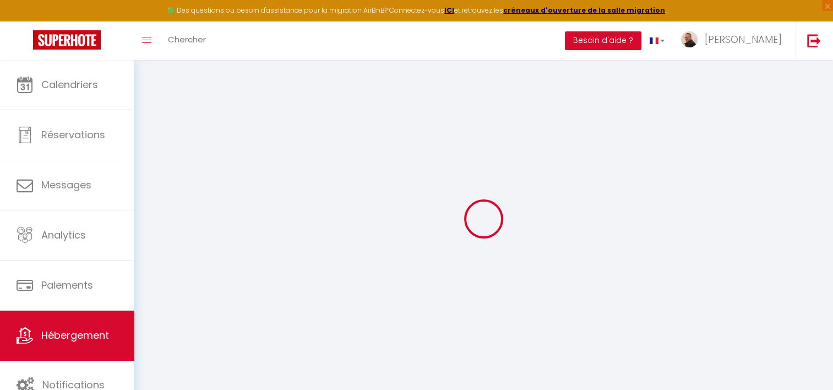
select select "4983"
checkbox input "false"
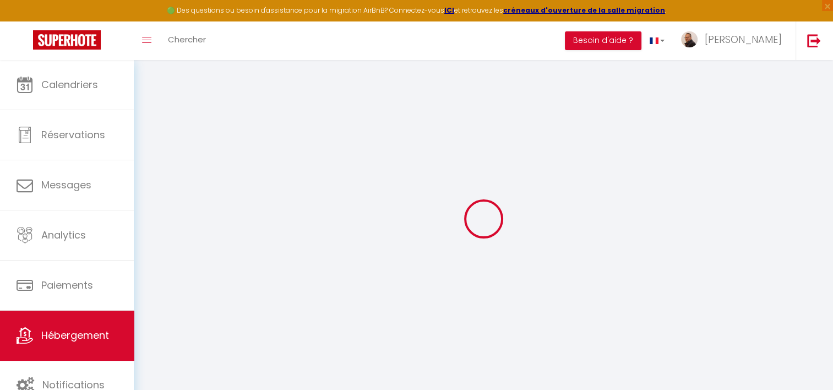
type input "18"
type input "65"
type input "0"
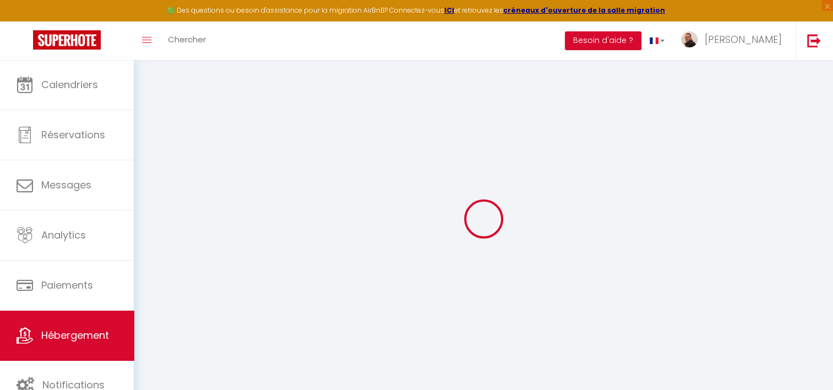
select select
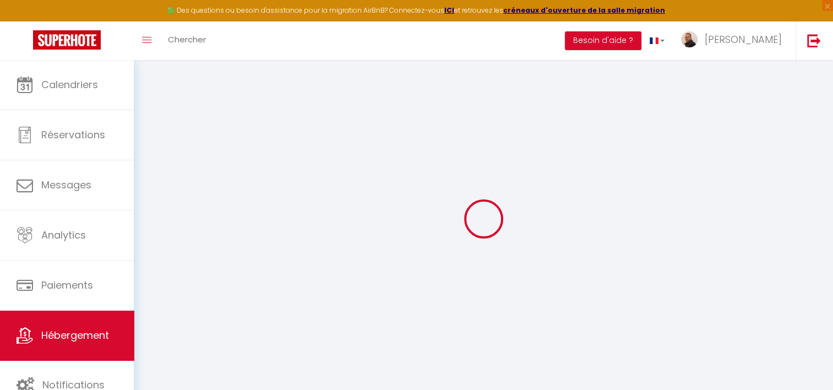
select select
checkbox input "false"
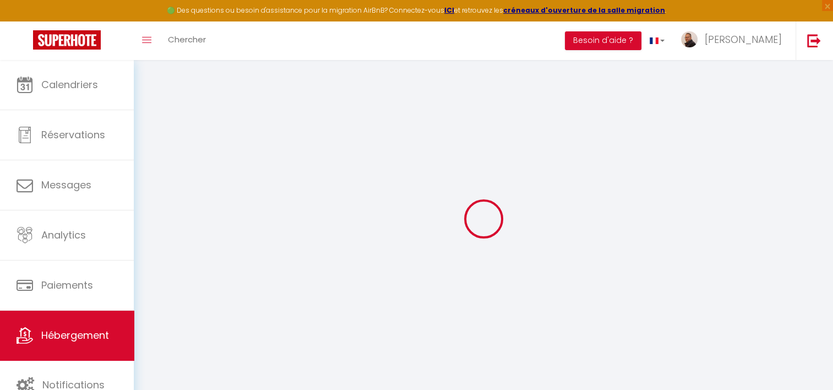
select select "10826"
select select
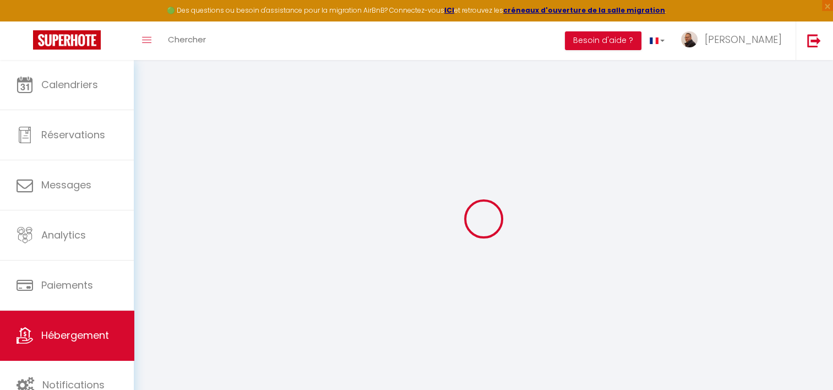
select select
checkbox input "false"
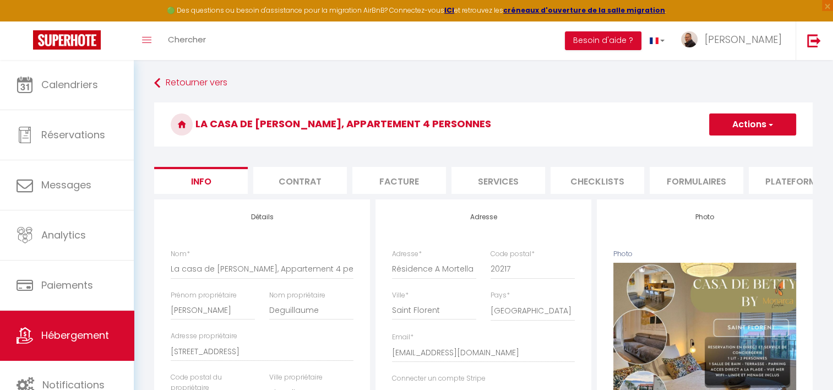
click at [784, 182] on li "Plateformes" at bounding box center [796, 180] width 94 height 27
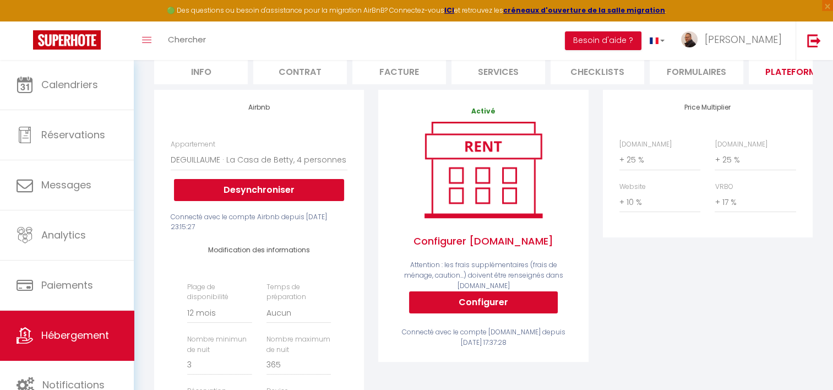
scroll to position [110, 0]
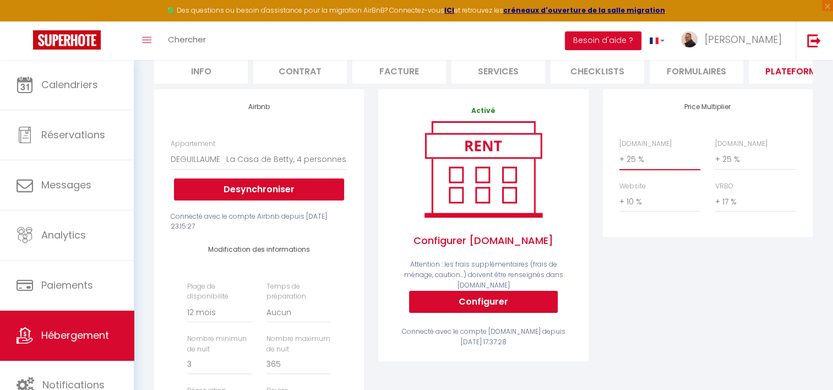
click at [637, 167] on select "0 + 1 % + 2 % + 3 % + 4 % + 5 % + 6 % + 7 % + 8 % + 9 %" at bounding box center [659, 159] width 81 height 21
click at [619, 157] on select "0 + 1 % + 2 % + 3 % + 4 % + 5 % + 6 % + 7 % + 8 % + 9 %" at bounding box center [659, 159] width 81 height 21
click at [732, 165] on select "0 + 1 % + 2 % + 3 % + 4 % + 5 % + 6 % + 7 % + 8 % + 9 %" at bounding box center [754, 159] width 81 height 21
click at [714, 157] on select "0 + 1 % + 2 % + 3 % + 4 % + 5 % + 6 % + 7 % + 8 % + 9 %" at bounding box center [754, 159] width 81 height 21
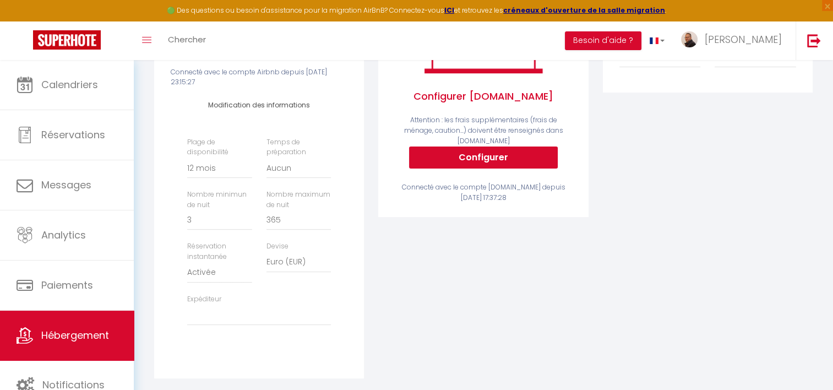
scroll to position [275, 0]
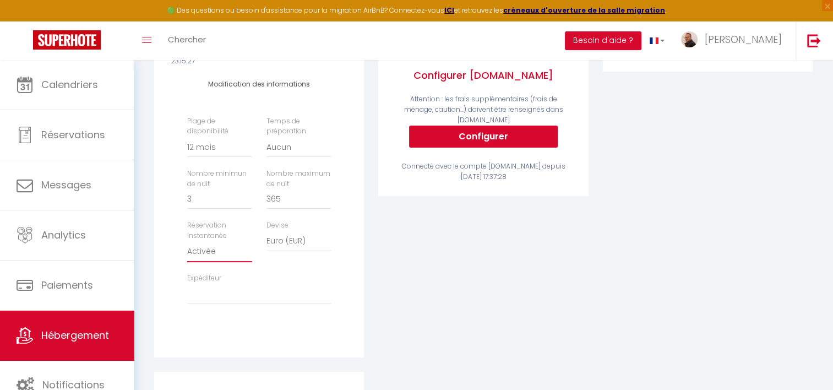
click at [212, 254] on select "Activée Demander des évaluations positives" at bounding box center [219, 251] width 64 height 21
click at [212, 255] on select "Activée Demander des évaluations positives" at bounding box center [219, 251] width 64 height 21
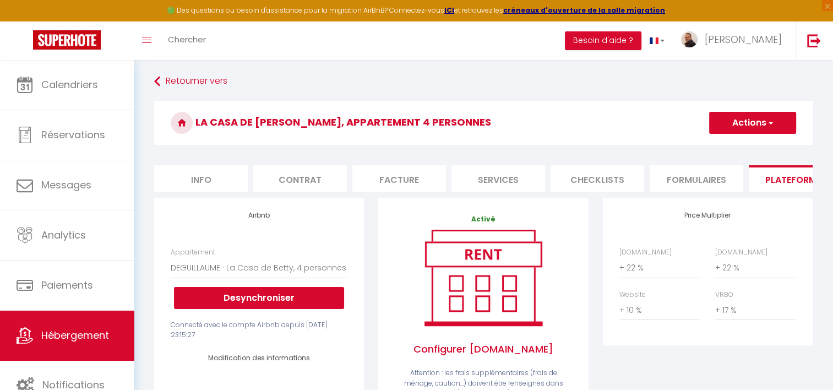
scroll to position [0, 0]
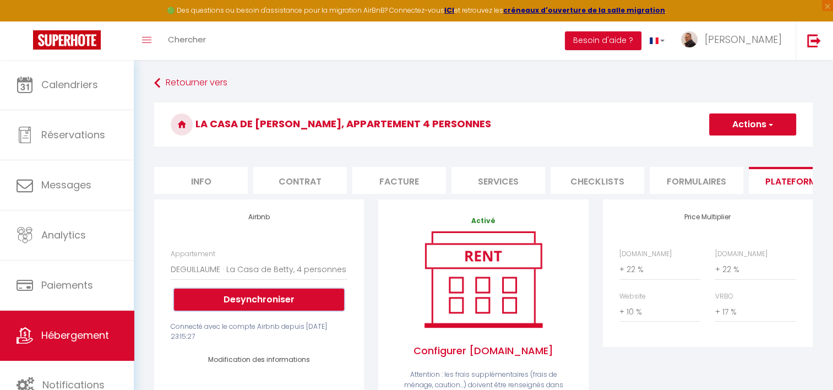
click at [252, 304] on button "Desynchroniser" at bounding box center [259, 299] width 170 height 22
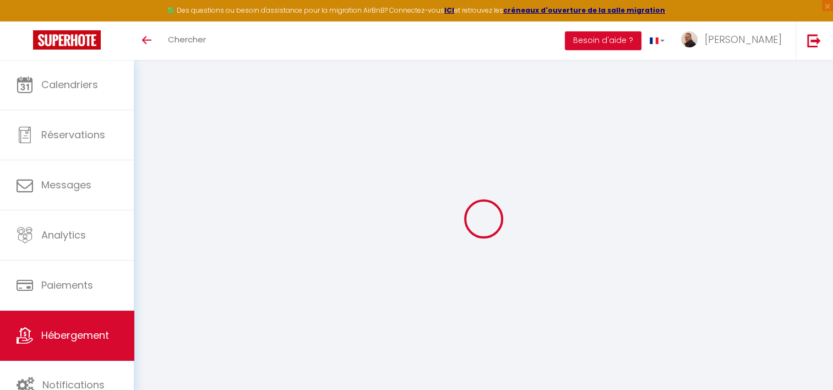
select select "+ 25 %"
select select "+ 10 %"
select select "+ 17 %"
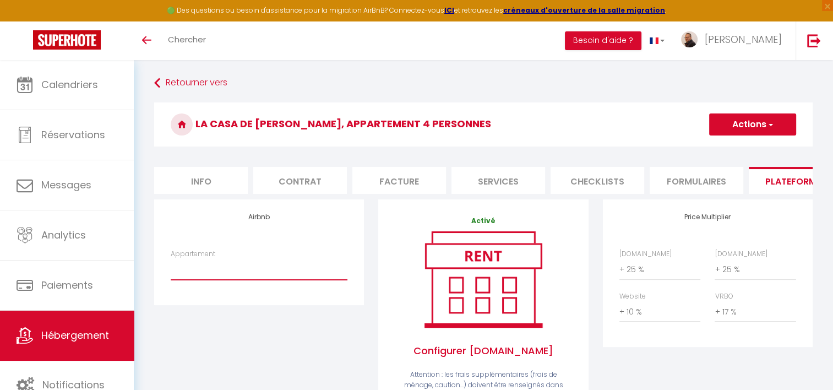
click at [258, 280] on select "BARRAL · CASA MATTEI - direction@mmconciergerie.com CASA MARINE DU SOLEIL - dir…" at bounding box center [259, 269] width 177 height 21
select select "2553-1334184510640204312"
click at [171, 267] on select "BARRAL · CASA MATTEI - direction@mmconciergerie.com CASA MARINE DU SOLEIL - dir…" at bounding box center [259, 269] width 177 height 21
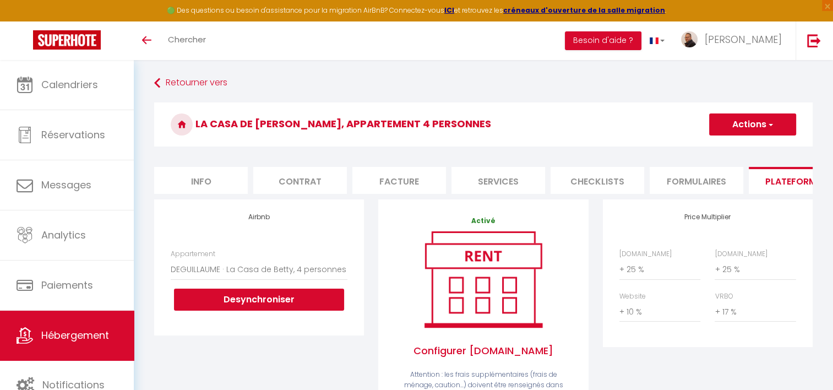
click at [766, 122] on span "button" at bounding box center [769, 124] width 7 height 11
click at [737, 148] on link "Enregistrer" at bounding box center [751, 148] width 87 height 14
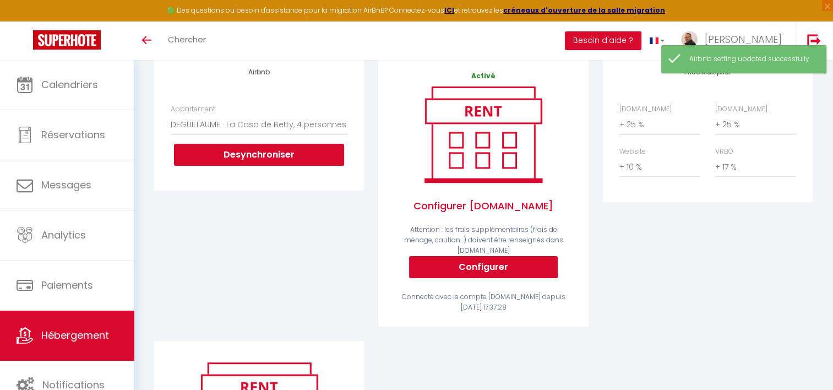
scroll to position [165, 0]
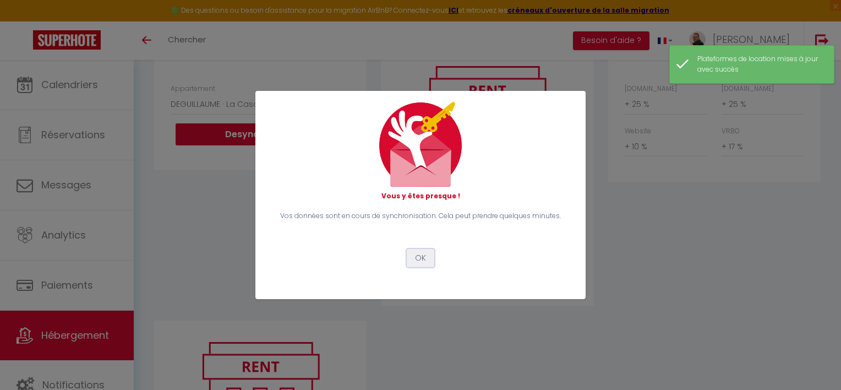
click at [422, 259] on button "OK" at bounding box center [421, 258] width 28 height 19
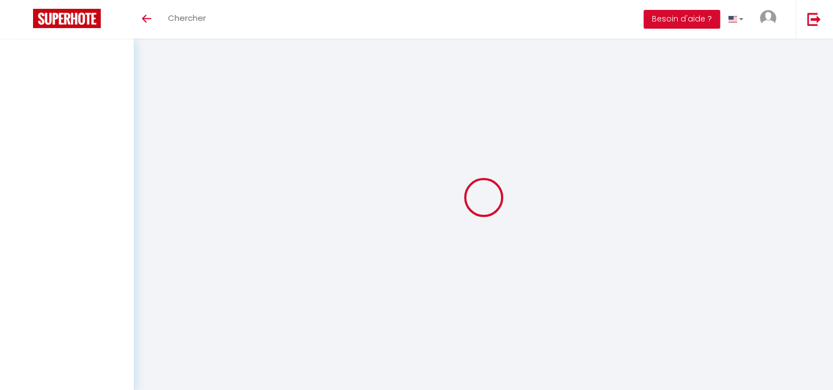
select select
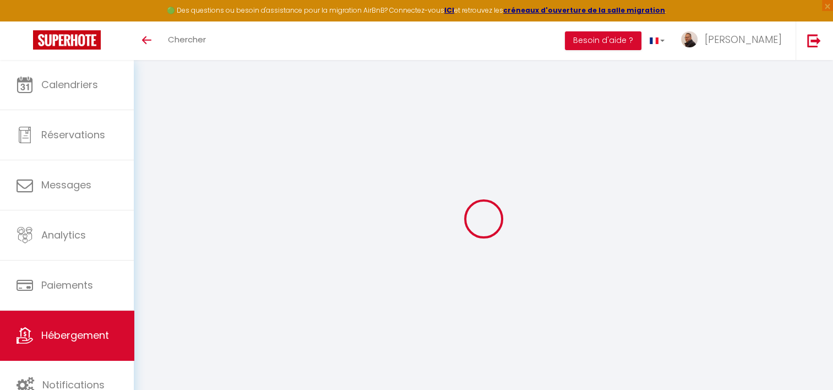
select select
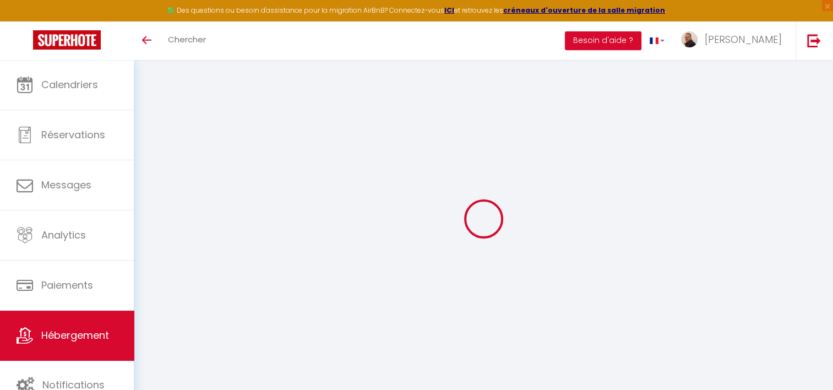
select select
type input "[PERSON_NAME][EMAIL_ADDRESS][DOMAIN_NAME]"
type input "[EMAIL_ADDRESS][DOMAIN_NAME]"
type input "13449336"
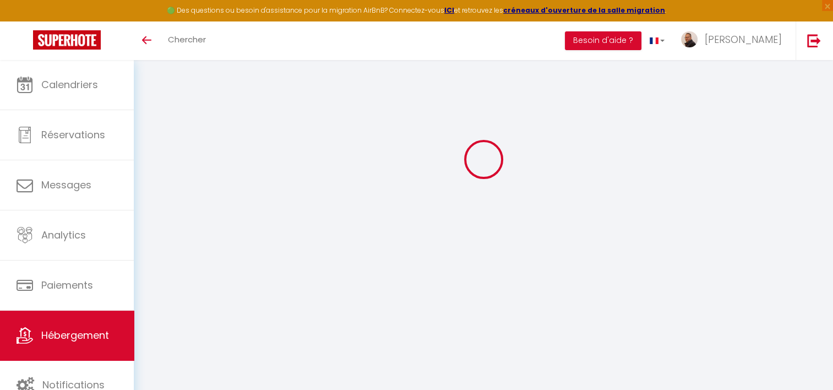
select select "2553-1334184510640204312"
select select "+ 25 %"
select select "+ 10 %"
select select "+ 17 %"
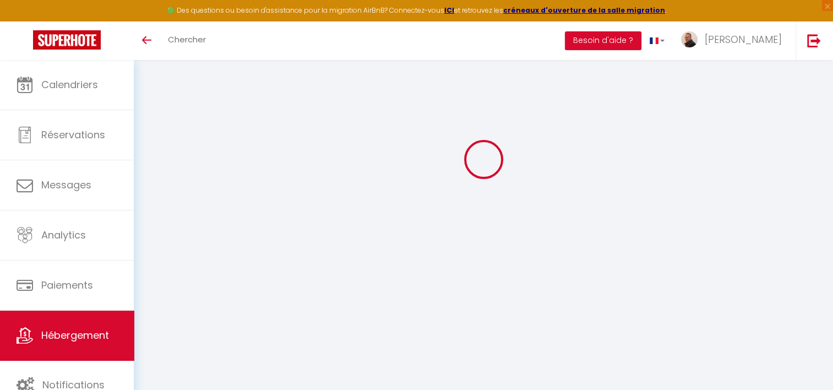
select select "365"
select select "EUR"
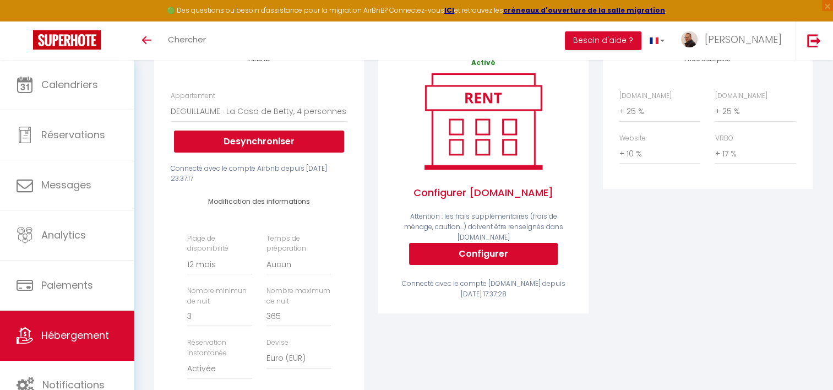
scroll to position [170, 0]
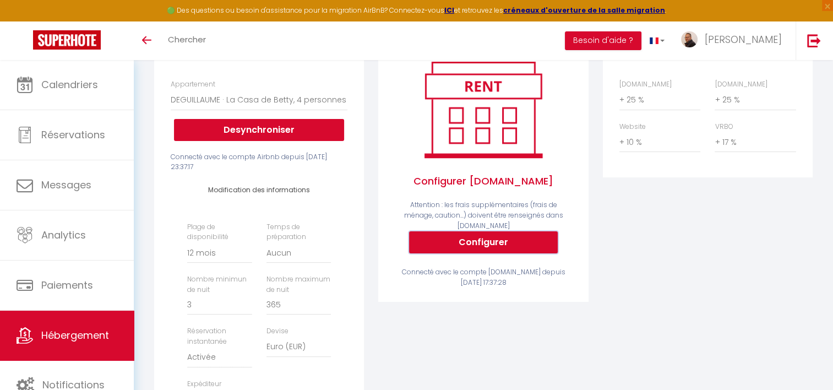
click at [499, 240] on button "Configurer" at bounding box center [483, 242] width 149 height 22
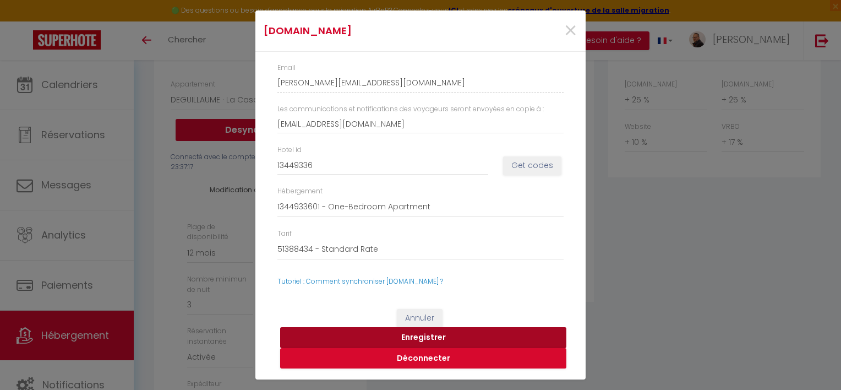
click at [432, 335] on button "Enregistrer" at bounding box center [423, 337] width 286 height 21
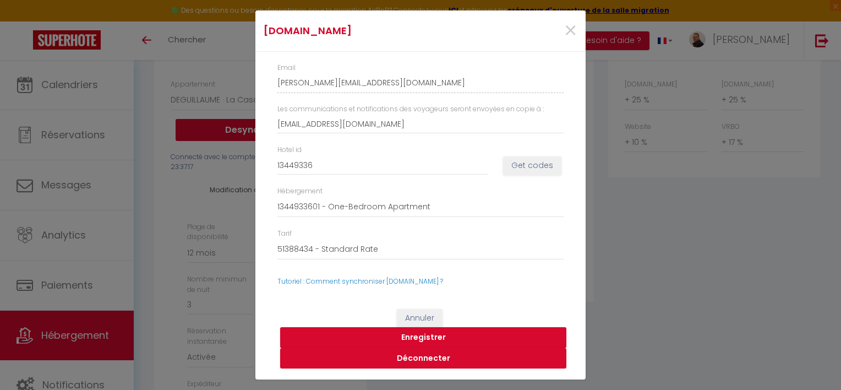
select select
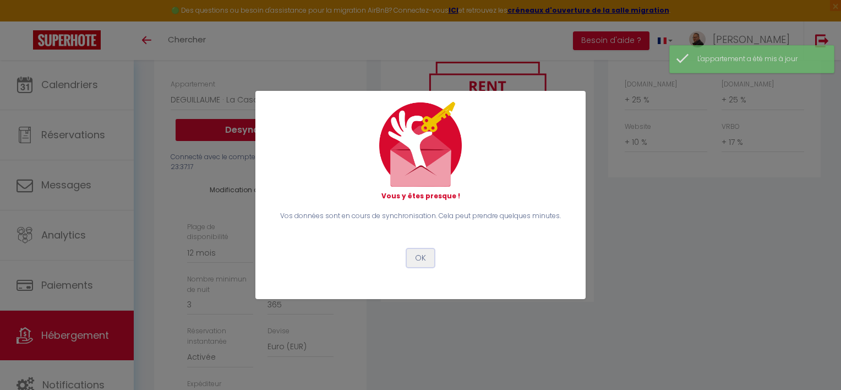
click at [422, 261] on button "OK" at bounding box center [421, 258] width 28 height 19
